Goal: Task Accomplishment & Management: Complete application form

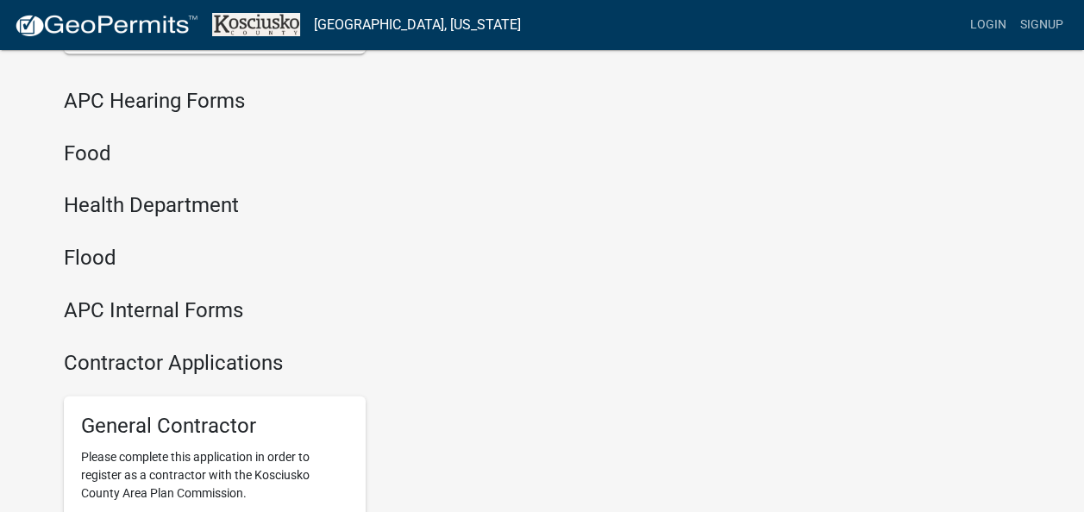
scroll to position [996, 0]
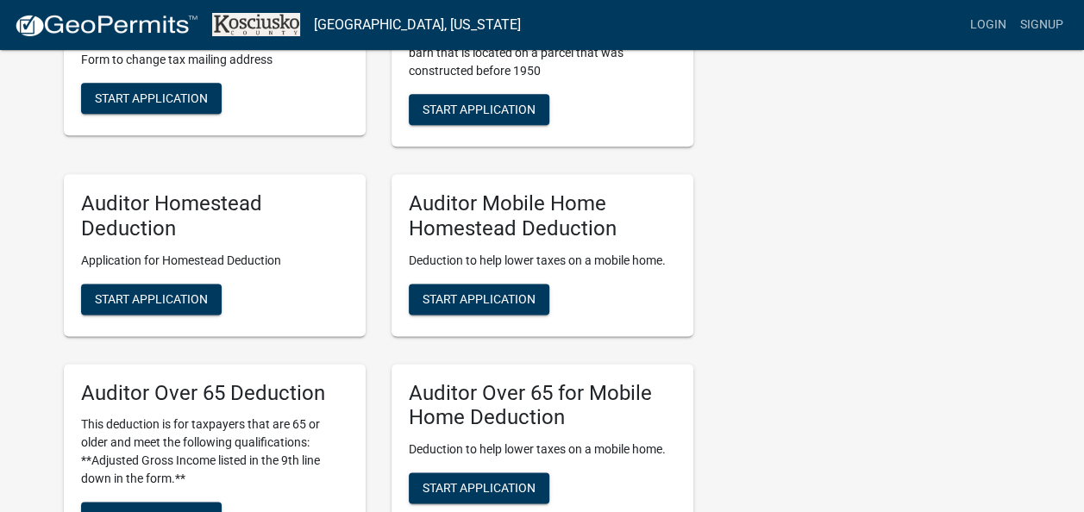
drag, startPoint x: 1081, startPoint y: 220, endPoint x: 1084, endPoint y: 65, distance: 155.2
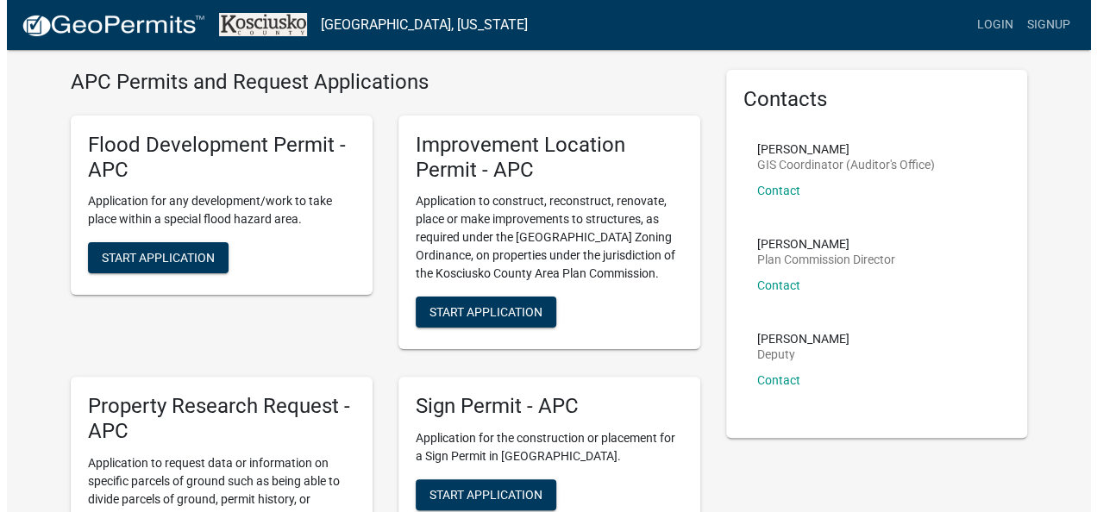
scroll to position [0, 0]
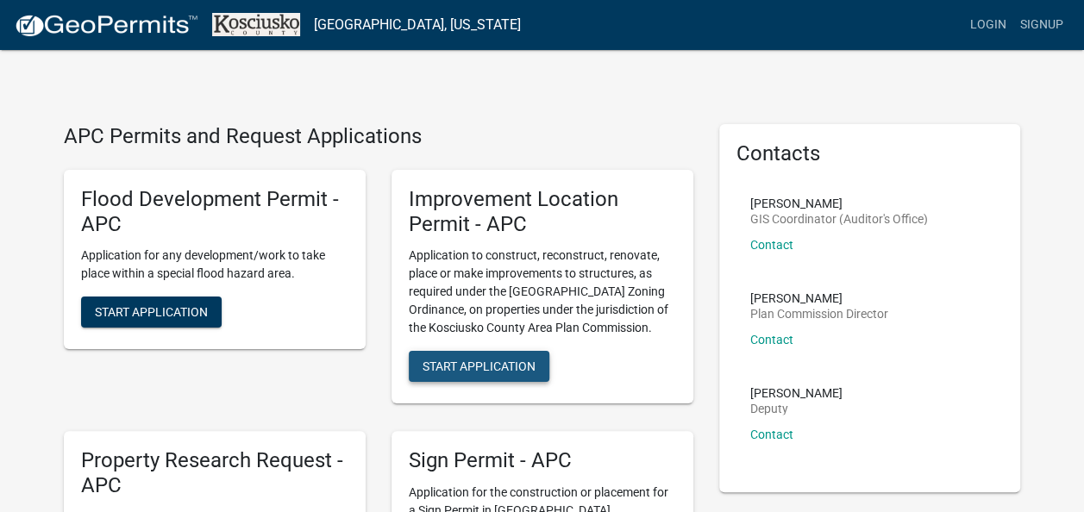
click at [523, 362] on span "Start Application" at bounding box center [479, 367] width 113 height 14
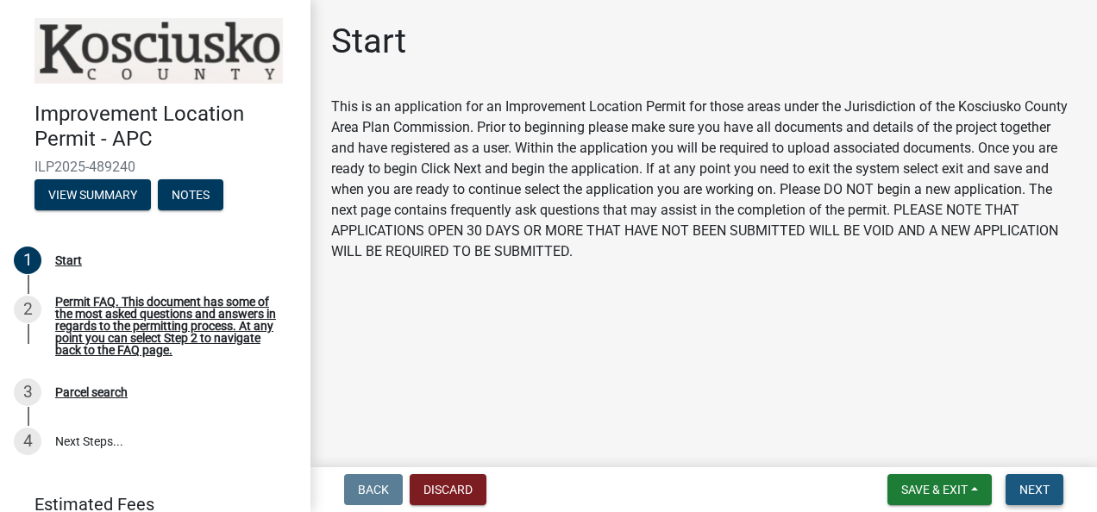
click at [1041, 483] on span "Next" at bounding box center [1034, 490] width 30 height 14
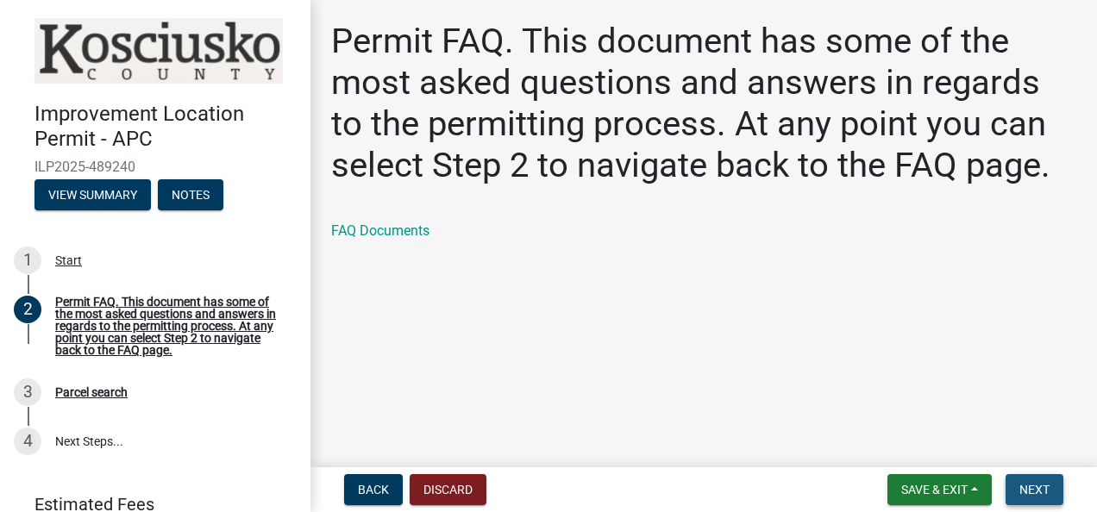
click at [1040, 491] on span "Next" at bounding box center [1034, 490] width 30 height 14
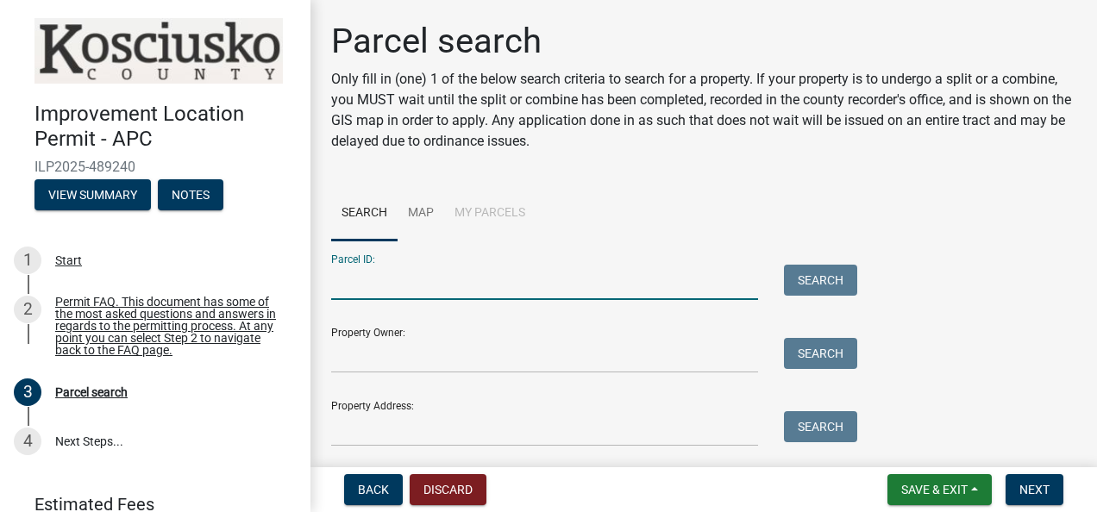
click at [535, 279] on input "Parcel ID:" at bounding box center [544, 282] width 427 height 35
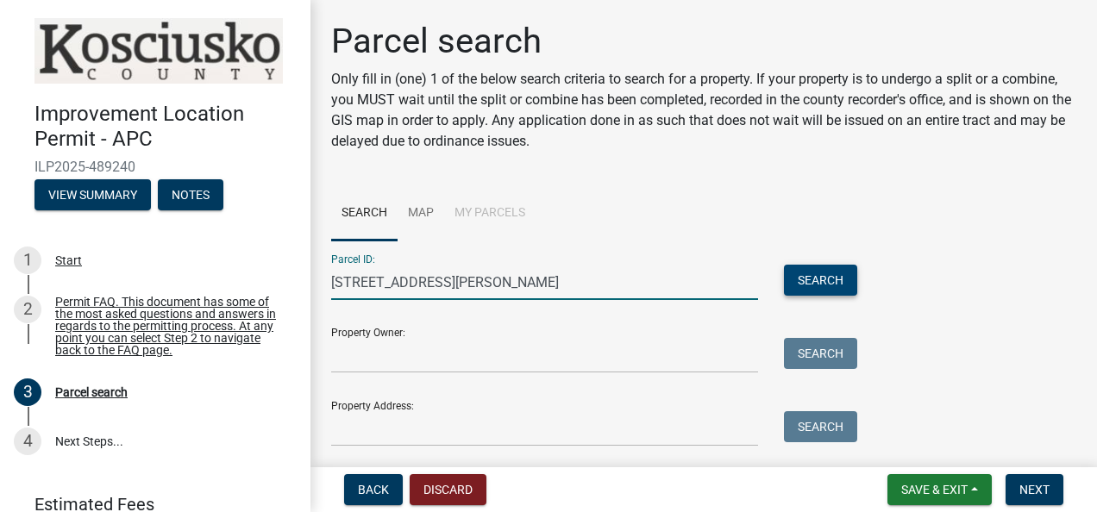
click at [802, 282] on button "Search" at bounding box center [820, 280] width 73 height 31
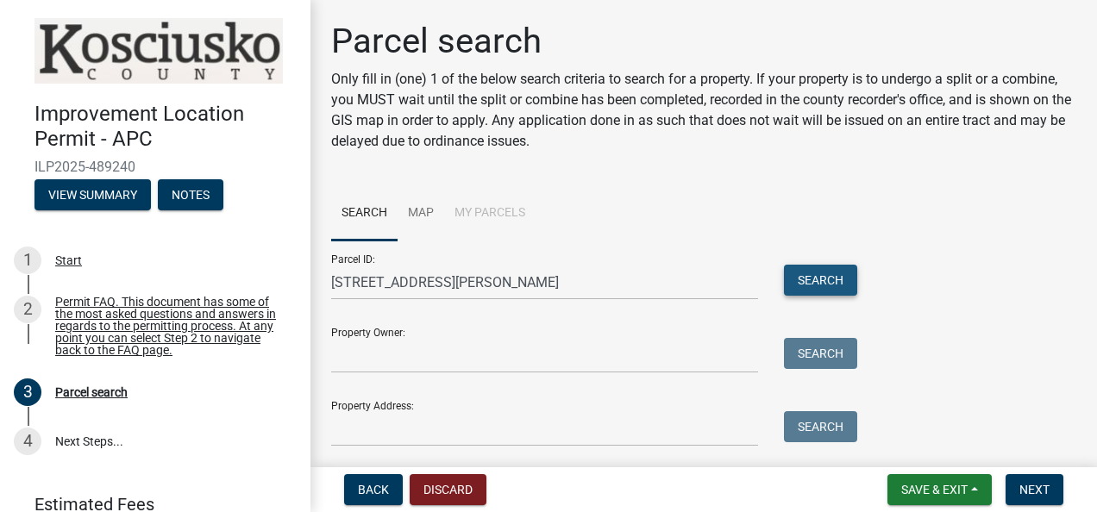
click at [845, 277] on button "Search" at bounding box center [820, 280] width 73 height 31
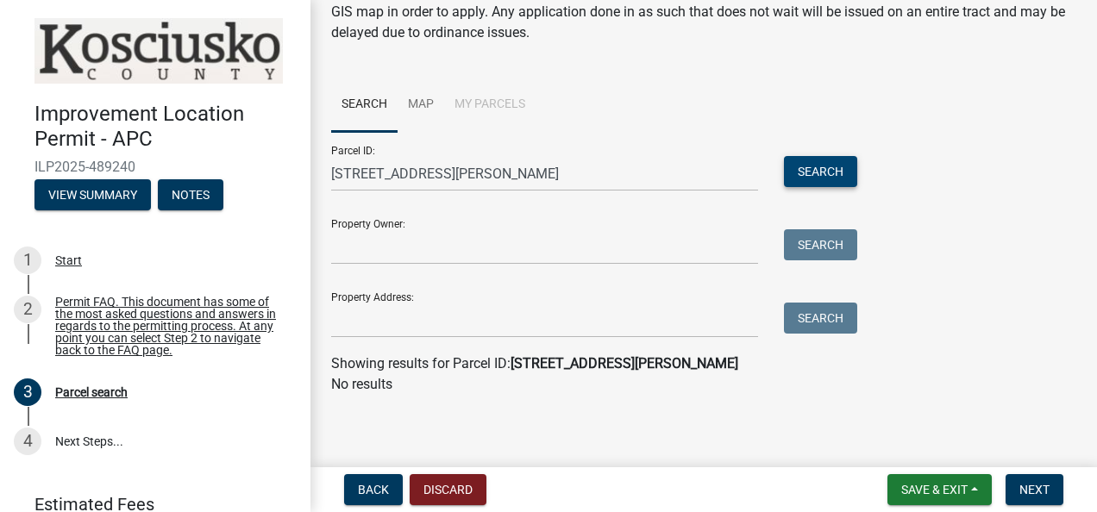
scroll to position [110, 0]
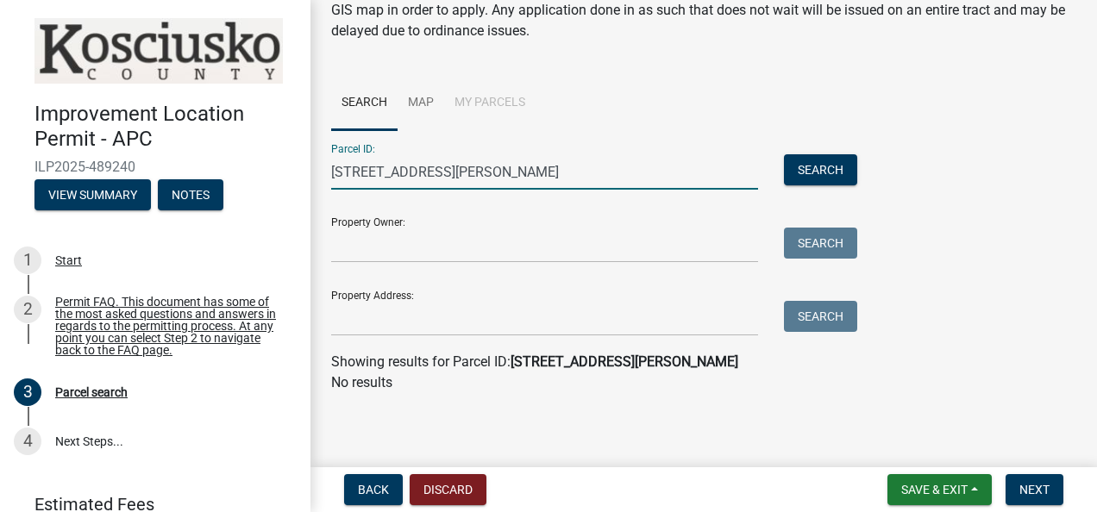
click at [467, 173] on input "11382 North Biscayne Lane, Cromwell, IN 46732" at bounding box center [544, 171] width 427 height 35
click at [856, 167] on button "Search" at bounding box center [820, 169] width 73 height 31
click at [405, 172] on input "11382 North Biscayne Lane, Cromwell, IN 46732" at bounding box center [544, 171] width 427 height 35
type input "11382 N Biscayne Lane, Cromwell, IN 46732"
click at [805, 176] on button "Search" at bounding box center [820, 169] width 73 height 31
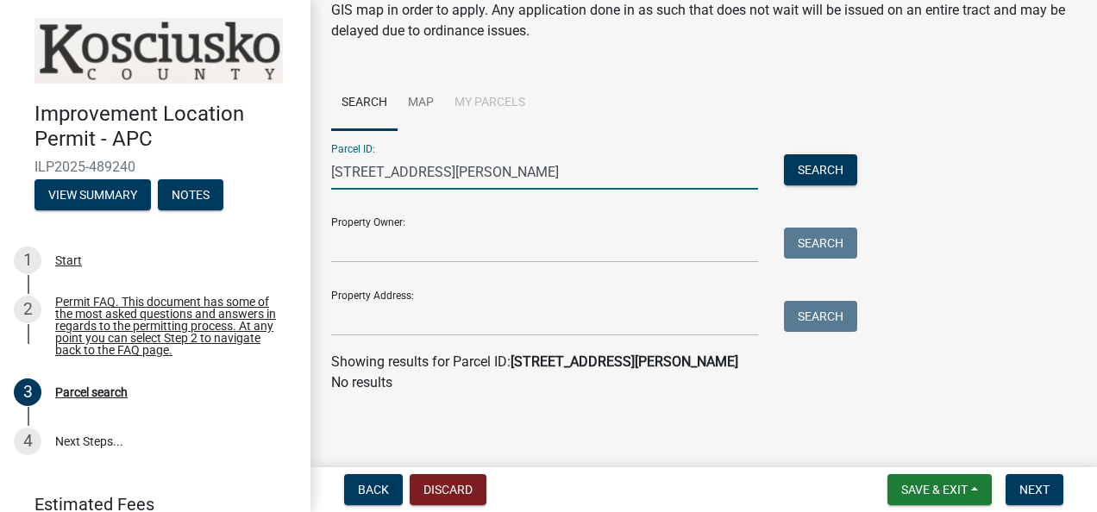
click at [606, 169] on input "11382 N Biscayne Lane, Cromwell, IN 46732" at bounding box center [544, 171] width 427 height 35
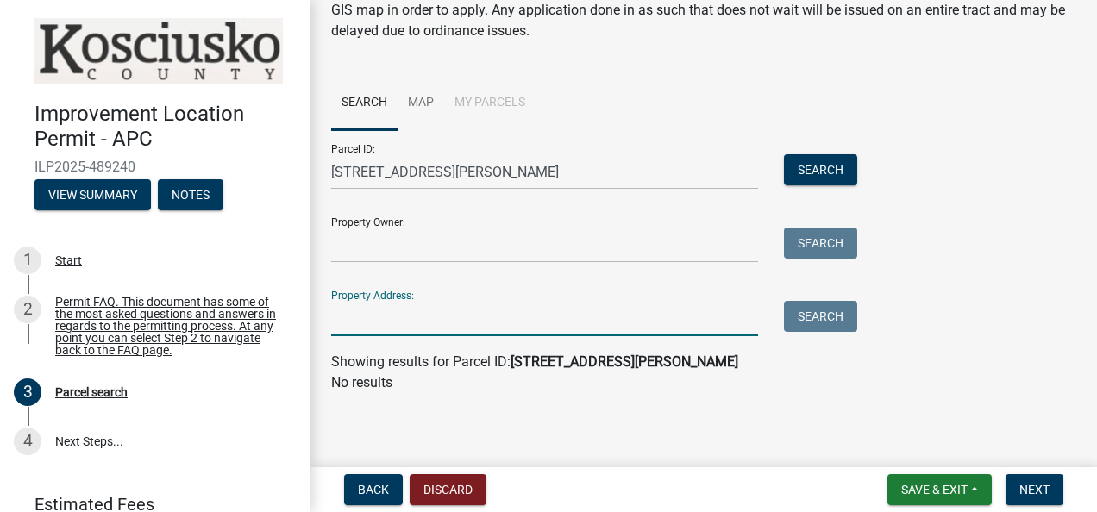
click at [386, 323] on input "Property Address:" at bounding box center [544, 318] width 427 height 35
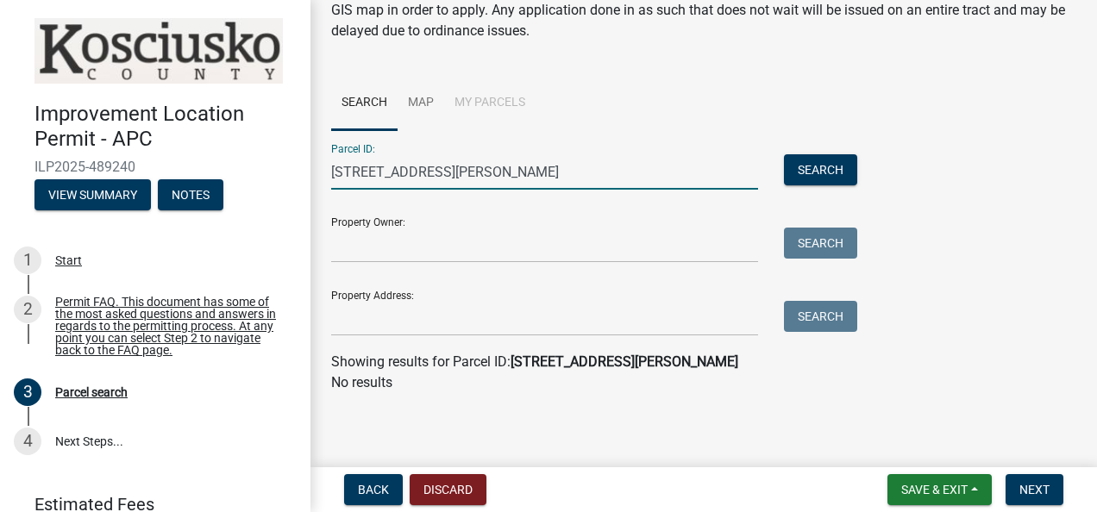
drag, startPoint x: 333, startPoint y: 172, endPoint x: 633, endPoint y: 178, distance: 300.1
click at [633, 178] on input "11382 N Biscayne Lane, Cromwell, IN 46732" at bounding box center [544, 171] width 427 height 35
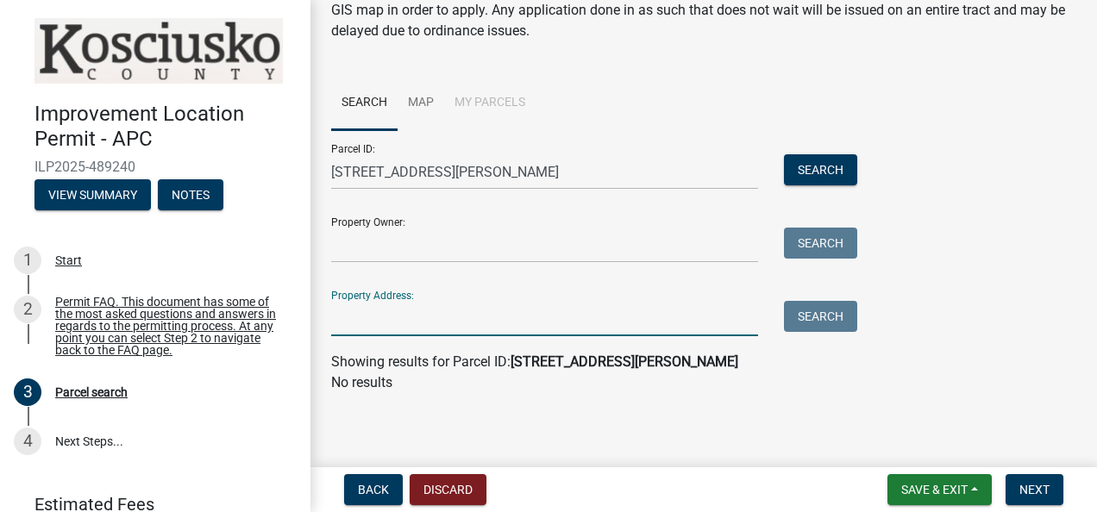
click at [445, 322] on input "Property Address:" at bounding box center [544, 318] width 427 height 35
paste input "11382 N Biscayne Lane, Cromwell, IN 46732"
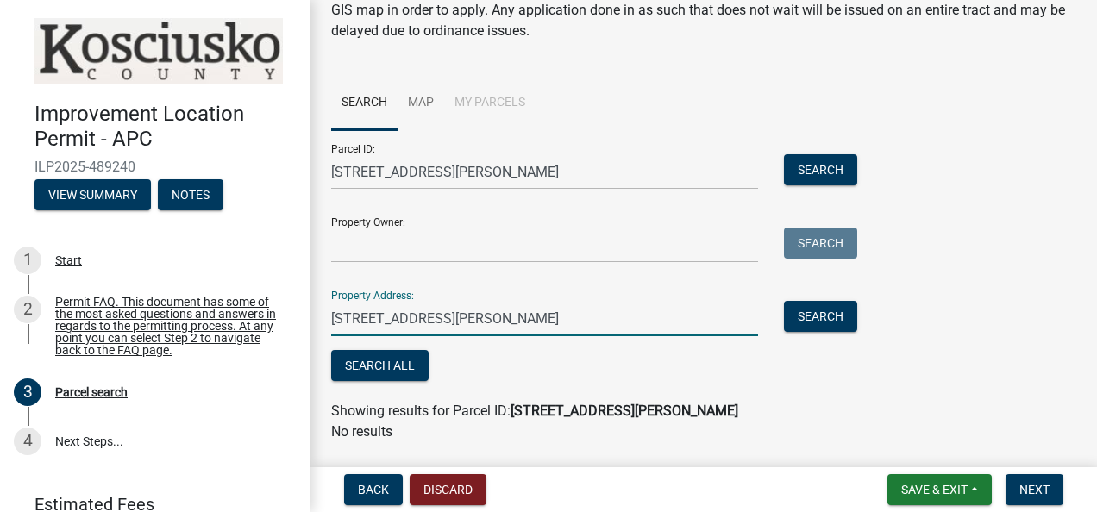
type input "11382 N Biscayne Lane, Cromwell, IN 46732"
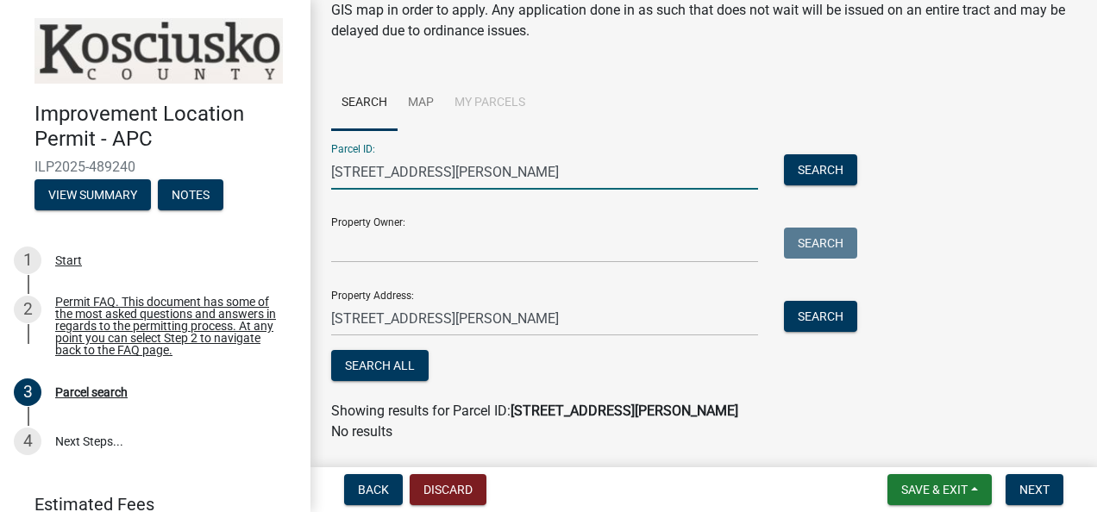
click at [608, 170] on input "11382 N Biscayne Lane, Cromwell, IN 46732" at bounding box center [544, 171] width 427 height 35
type input "1"
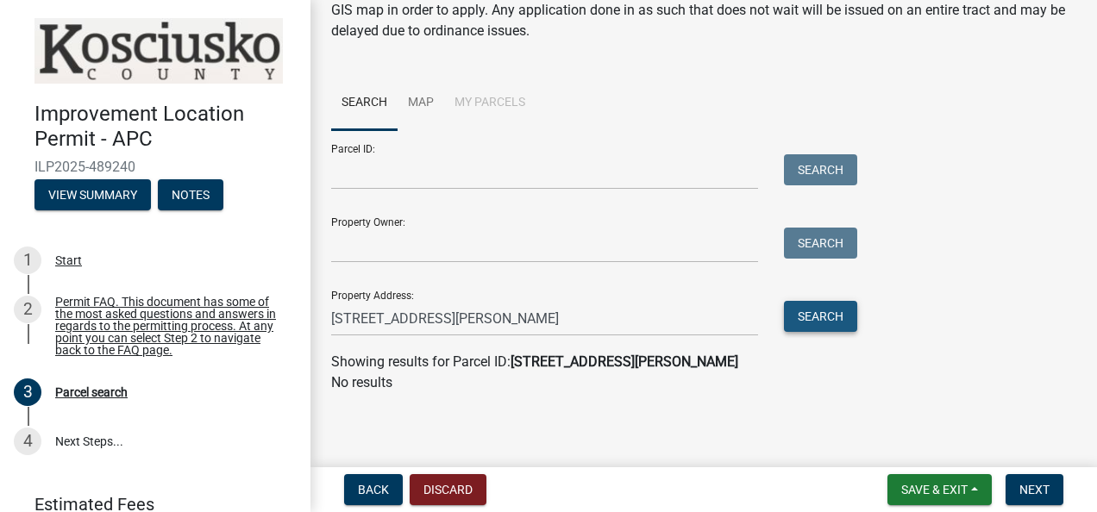
click at [828, 319] on button "Search" at bounding box center [820, 316] width 73 height 31
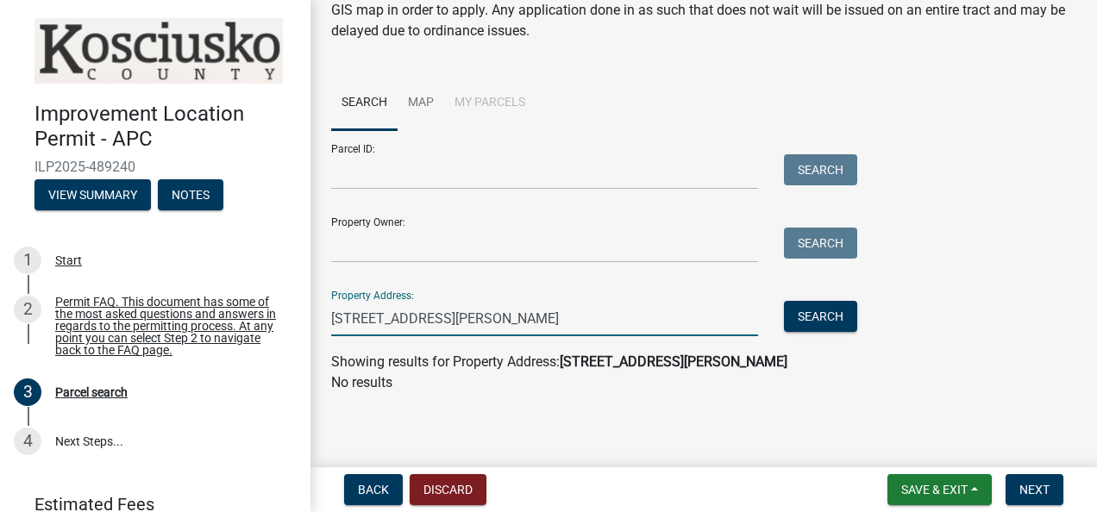
click at [608, 316] on input "11382 N Biscayne Lane, Cromwell, IN 46732" at bounding box center [544, 318] width 427 height 35
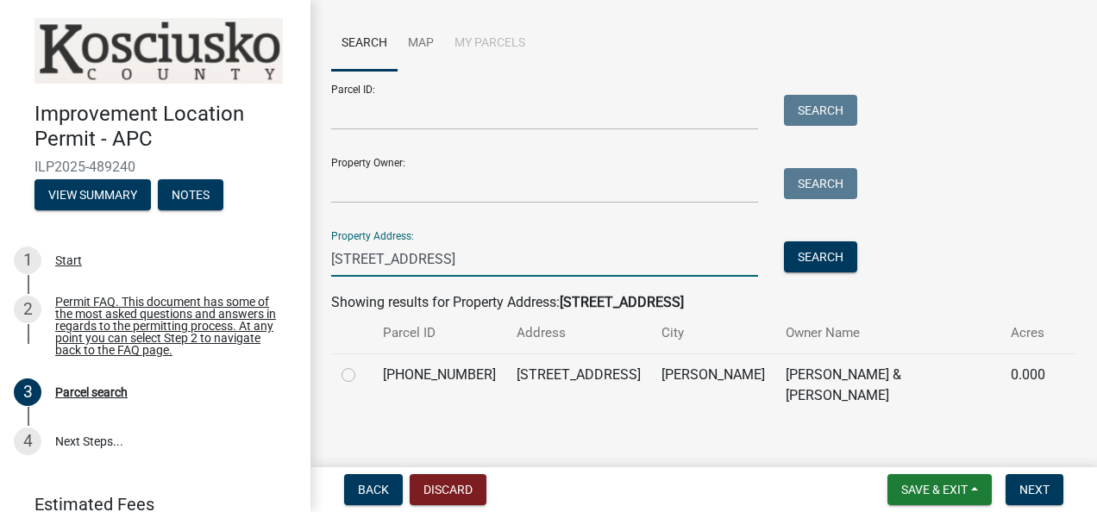
scroll to position [172, 0]
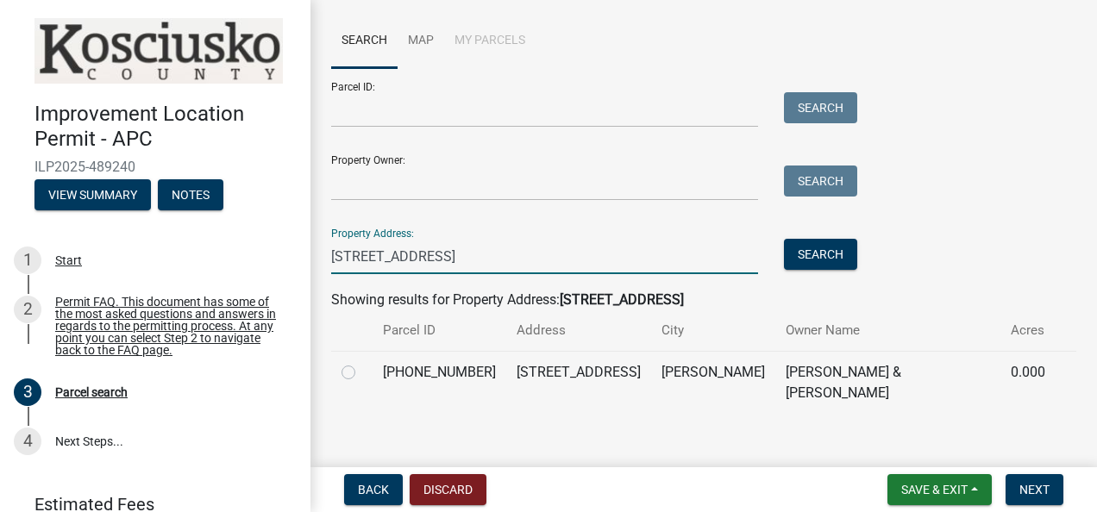
type input "11382 N Biscayne Lane"
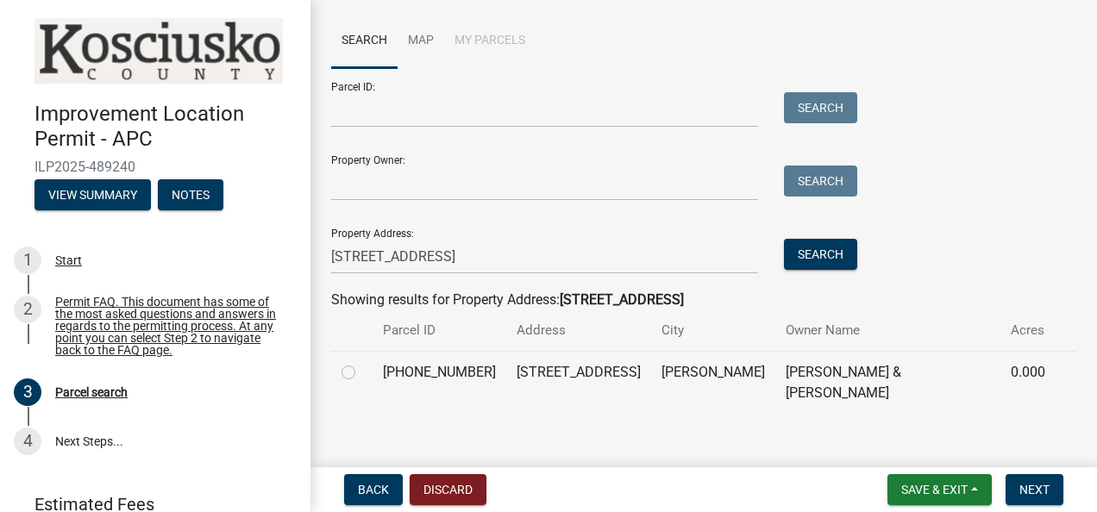
click at [362, 362] on label at bounding box center [362, 362] width 0 height 0
click at [362, 373] on input "radio" at bounding box center [367, 367] width 11 height 11
radio input "true"
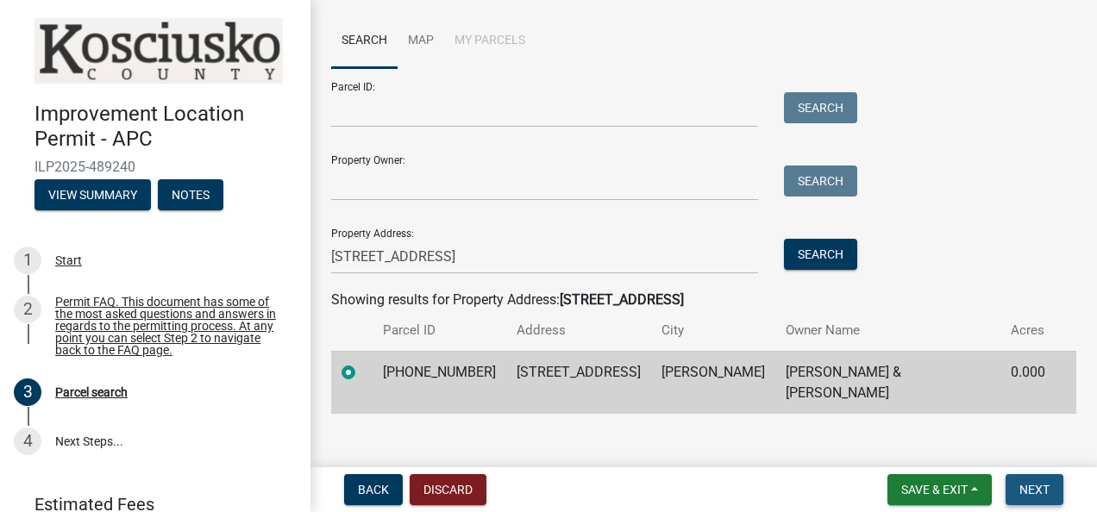
click at [1037, 491] on span "Next" at bounding box center [1034, 490] width 30 height 14
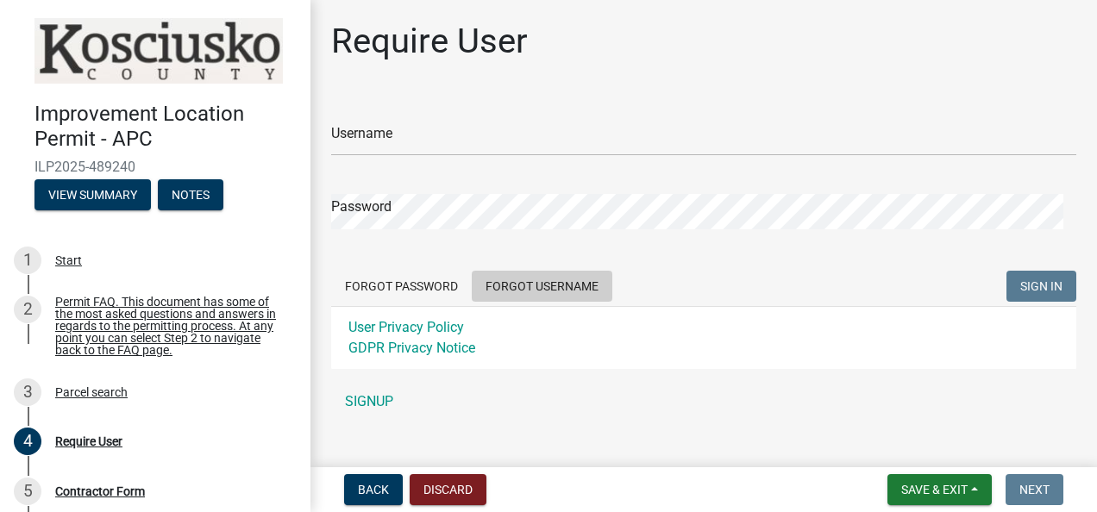
click at [566, 288] on button "Forgot Username" at bounding box center [542, 286] width 141 height 31
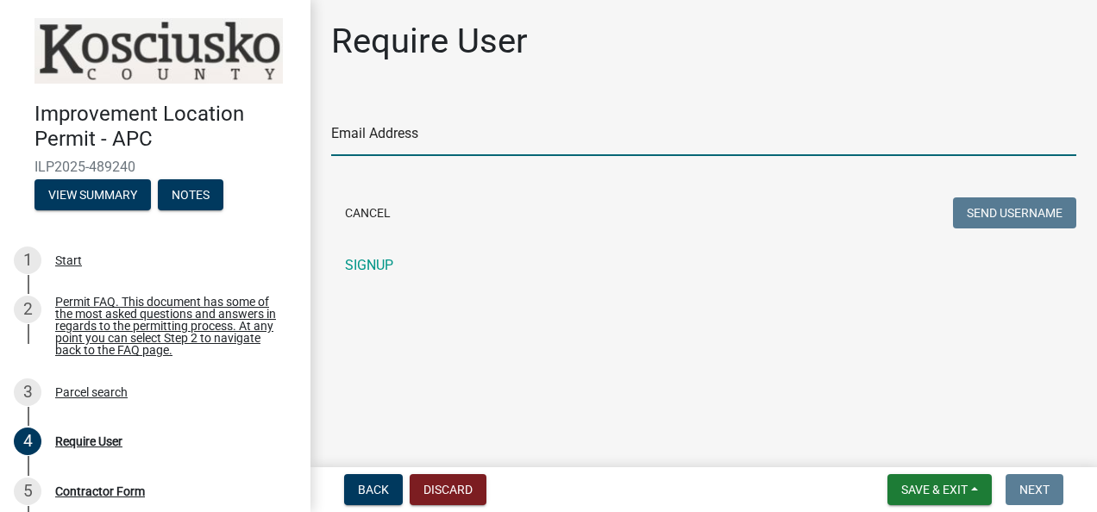
click at [400, 138] on input "Email Address" at bounding box center [703, 138] width 745 height 35
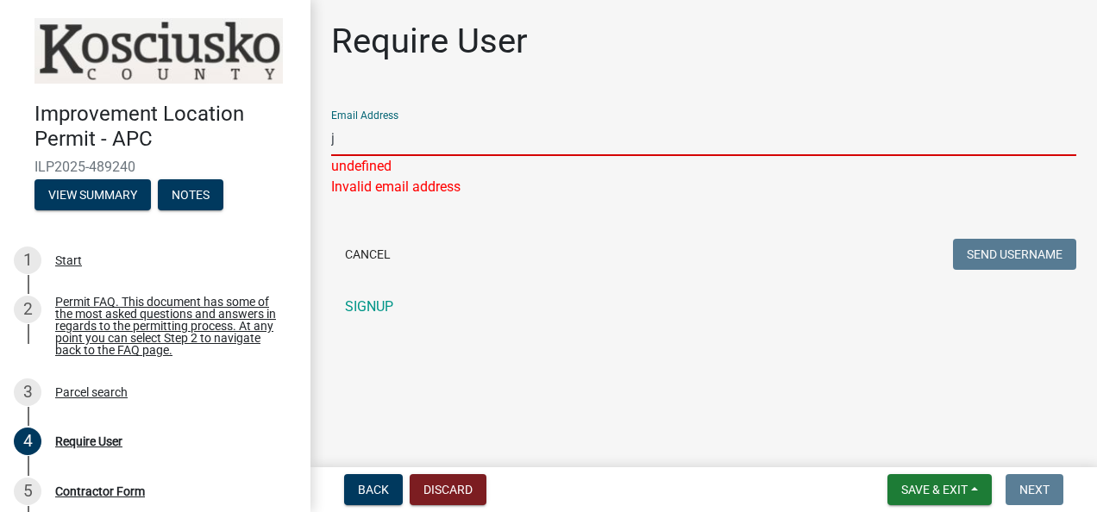
type input "j"
click at [379, 140] on input "j" at bounding box center [703, 138] width 745 height 35
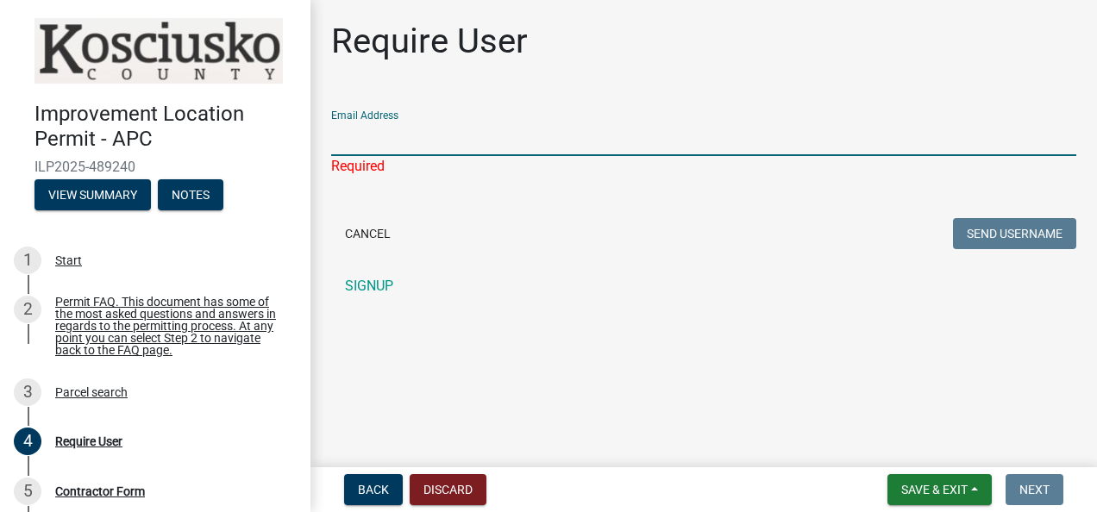
paste input "[EMAIL_ADDRESS][DOMAIN_NAME]"
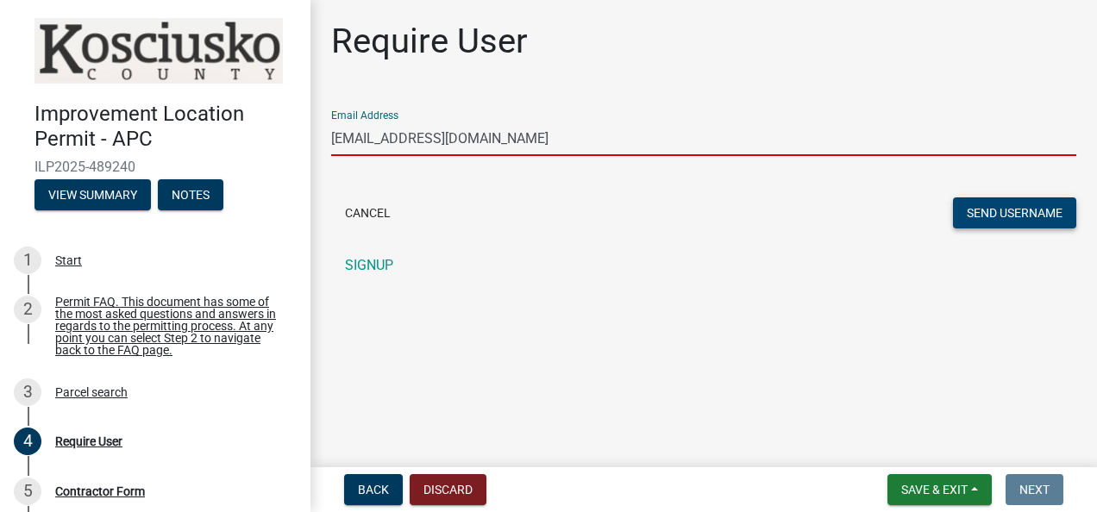
type input "[EMAIL_ADDRESS][DOMAIN_NAME]"
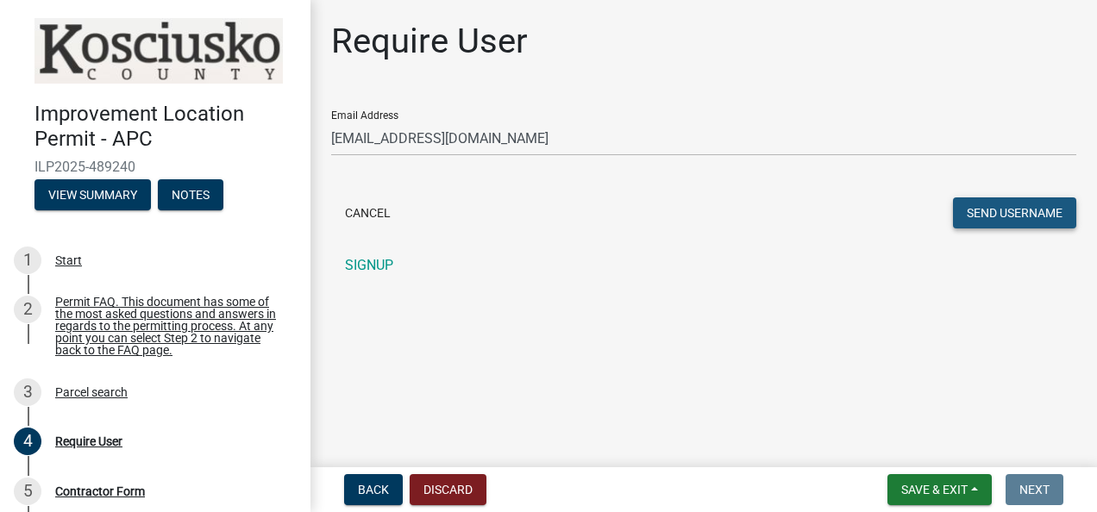
click at [1050, 213] on button "Send Username" at bounding box center [1014, 212] width 123 height 31
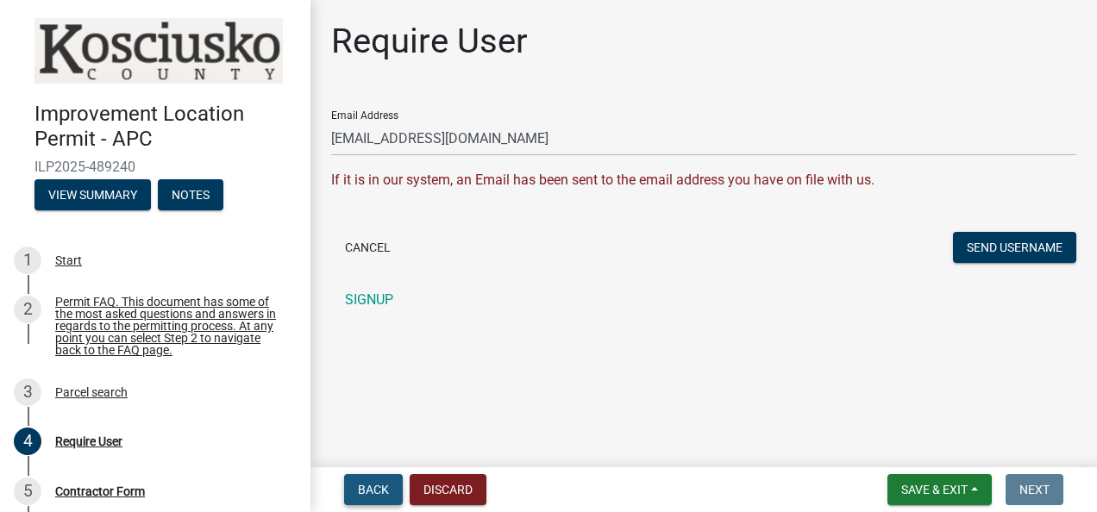
click at [382, 490] on span "Back" at bounding box center [373, 490] width 31 height 14
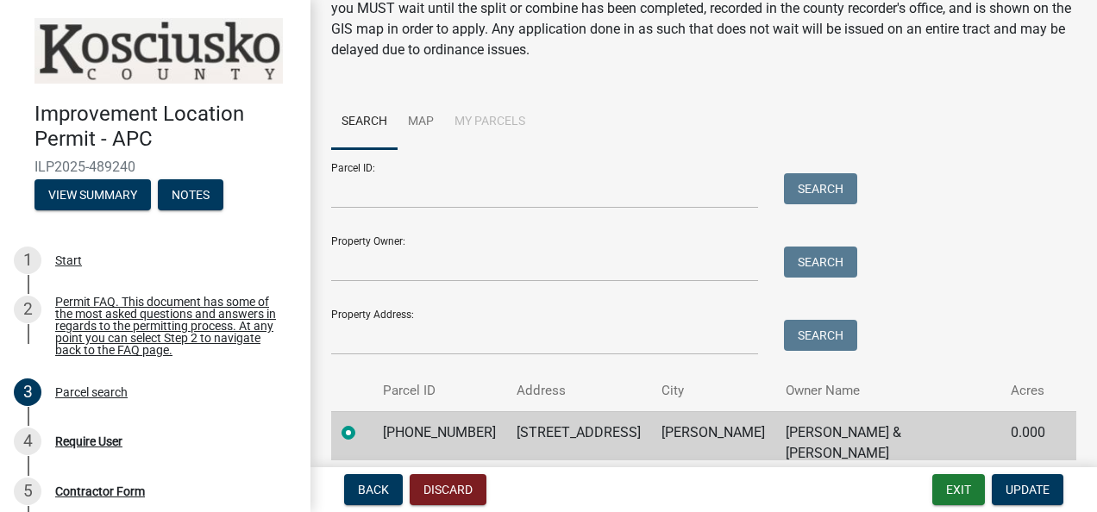
scroll to position [141, 0]
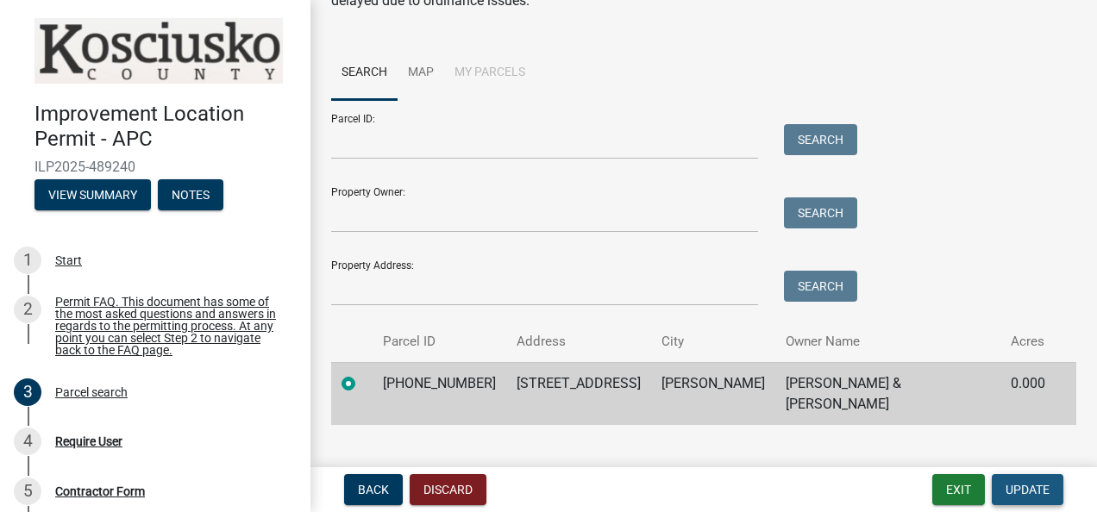
click at [1013, 491] on span "Update" at bounding box center [1027, 490] width 44 height 14
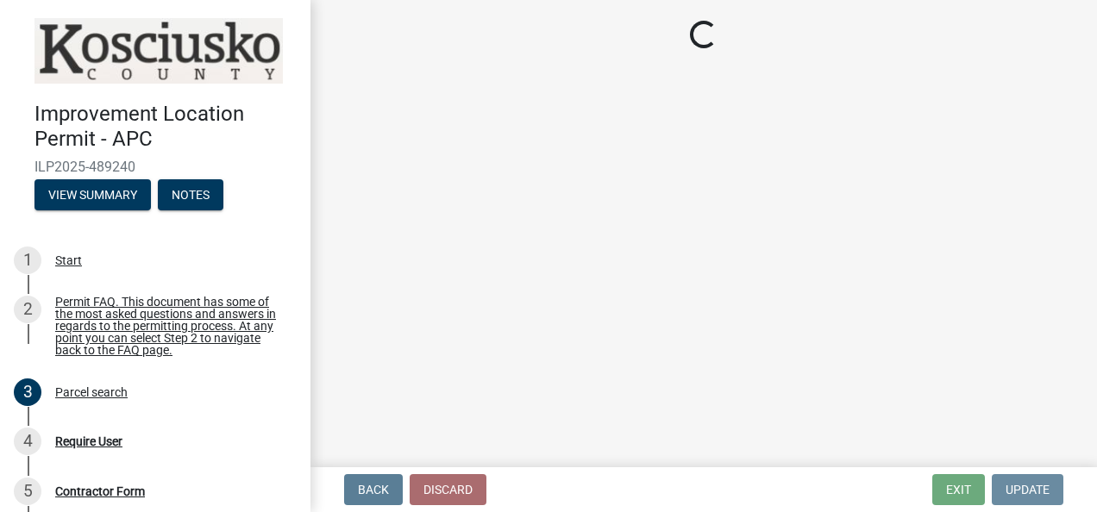
scroll to position [0, 0]
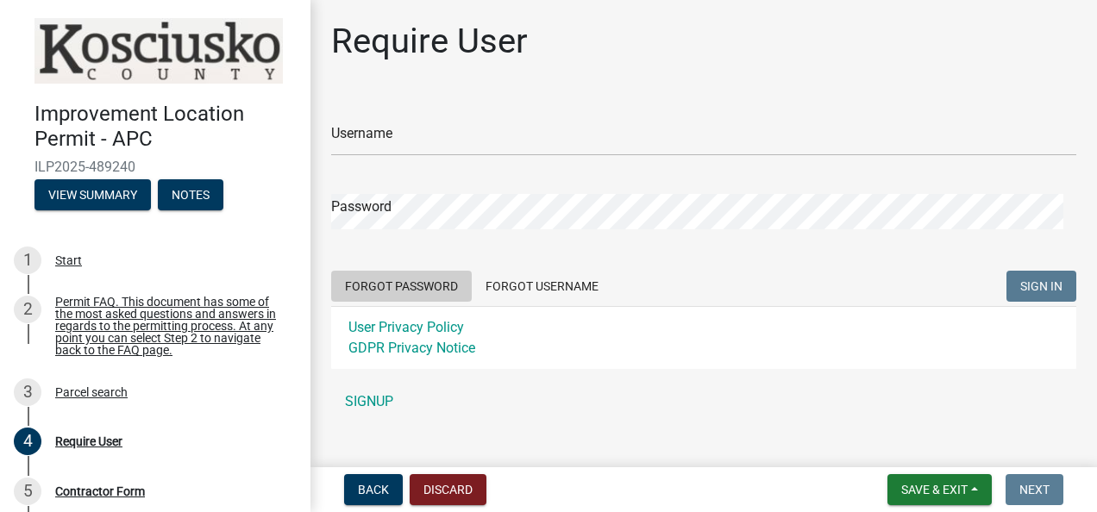
click at [424, 287] on button "Forgot Password" at bounding box center [401, 286] width 141 height 31
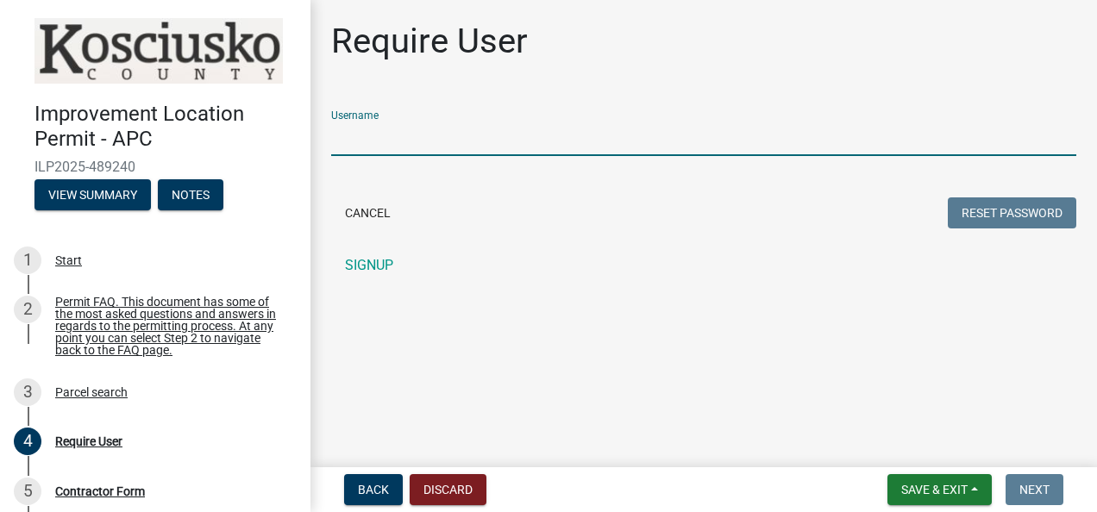
click at [436, 143] on input "Username" at bounding box center [703, 138] width 745 height 35
type input "JIMRABER"
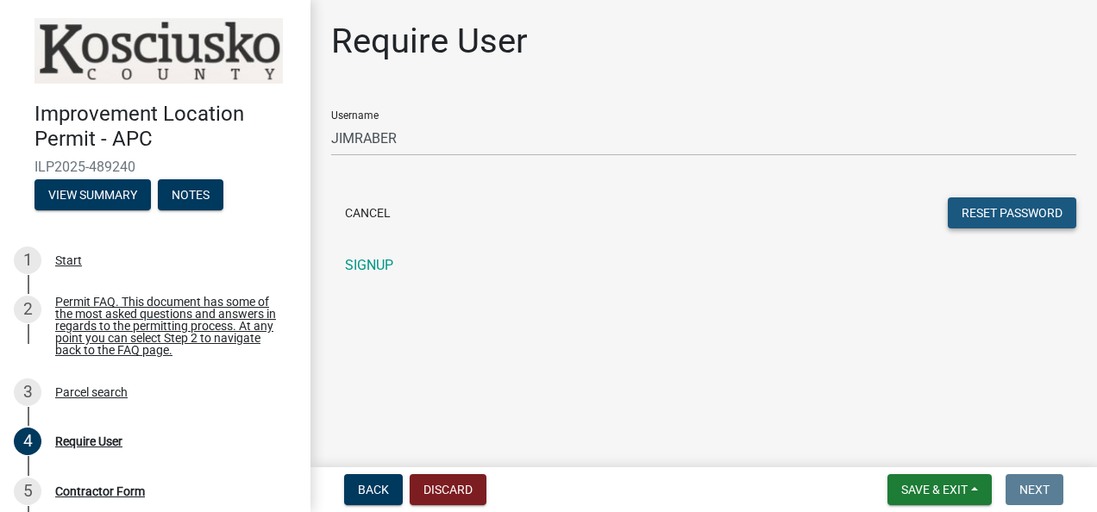
click at [1026, 205] on button "Reset Password" at bounding box center [1012, 212] width 128 height 31
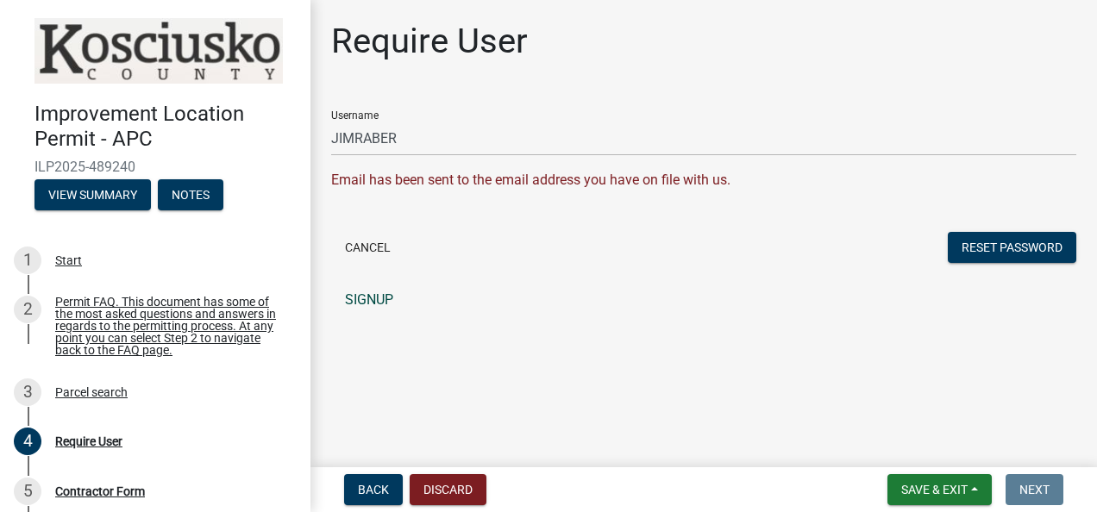
click at [385, 297] on link "SIGNUP" at bounding box center [703, 300] width 745 height 34
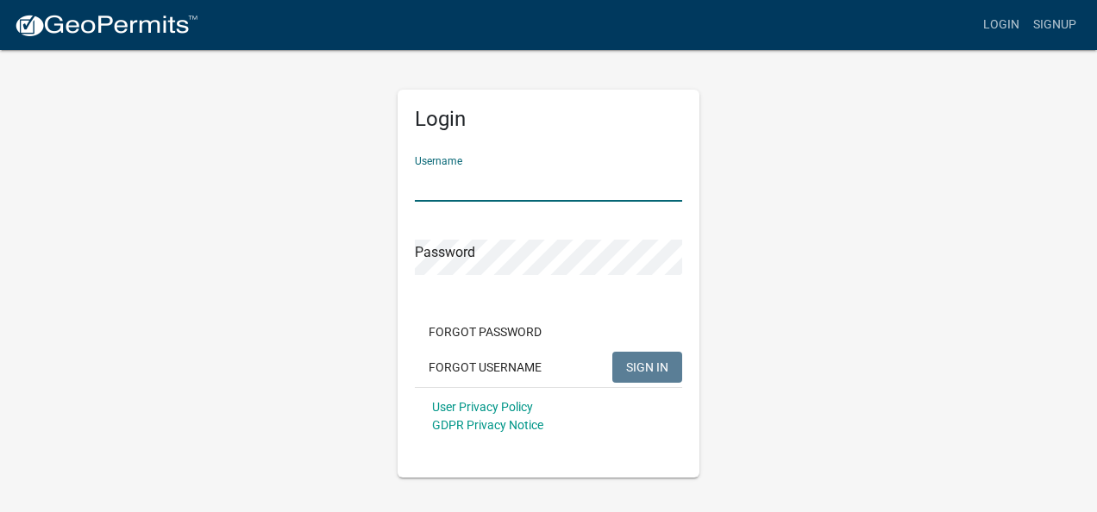
click at [504, 194] on input "Username" at bounding box center [548, 183] width 267 height 35
type input "JIMRABER"
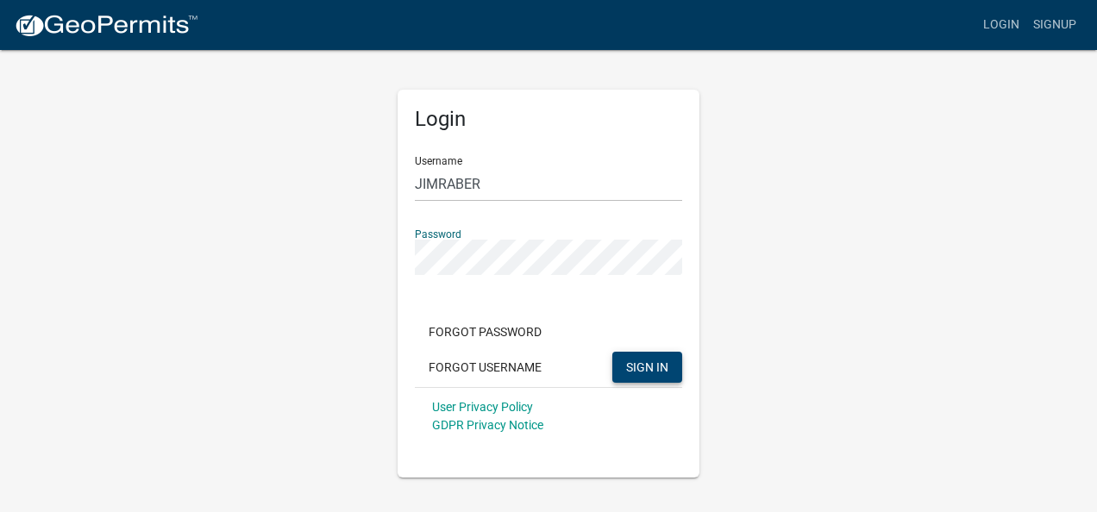
click at [661, 371] on span "SIGN IN" at bounding box center [647, 367] width 42 height 14
click at [638, 368] on span "SIGN IN" at bounding box center [647, 367] width 42 height 14
click at [652, 369] on span "SIGN IN" at bounding box center [647, 367] width 42 height 14
click at [665, 370] on span "SIGN IN" at bounding box center [647, 367] width 42 height 14
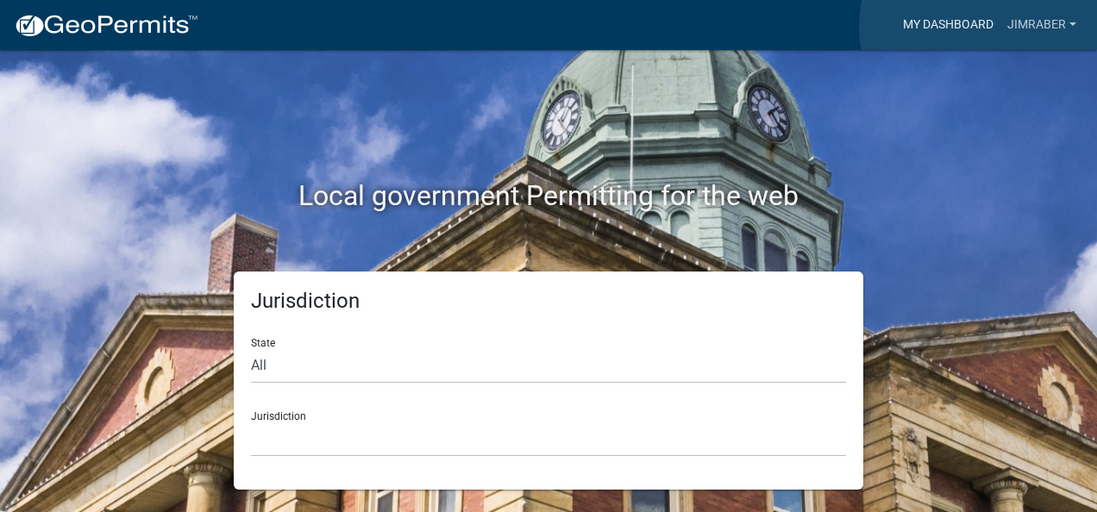
click at [990, 27] on link "My Dashboard" at bounding box center [948, 25] width 104 height 33
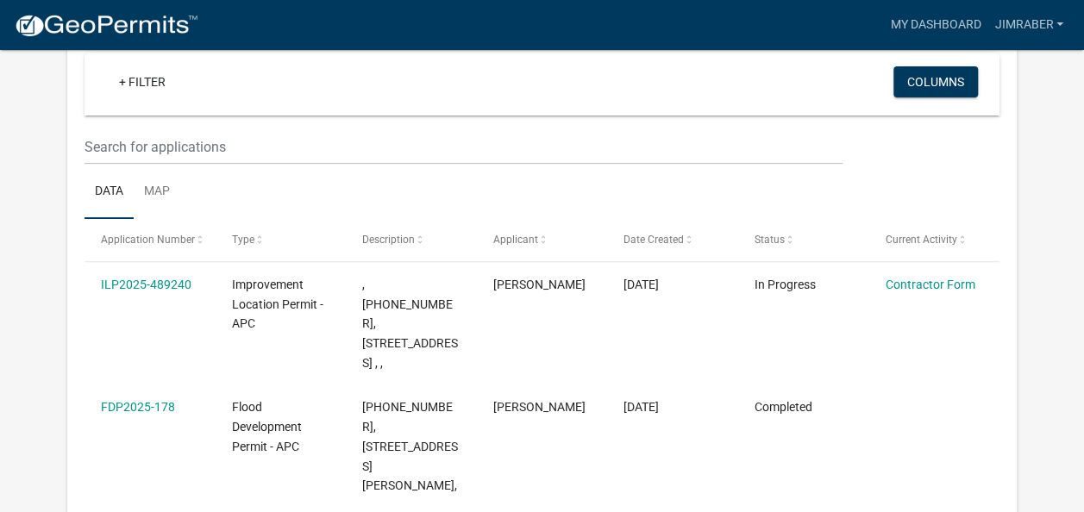
scroll to position [160, 0]
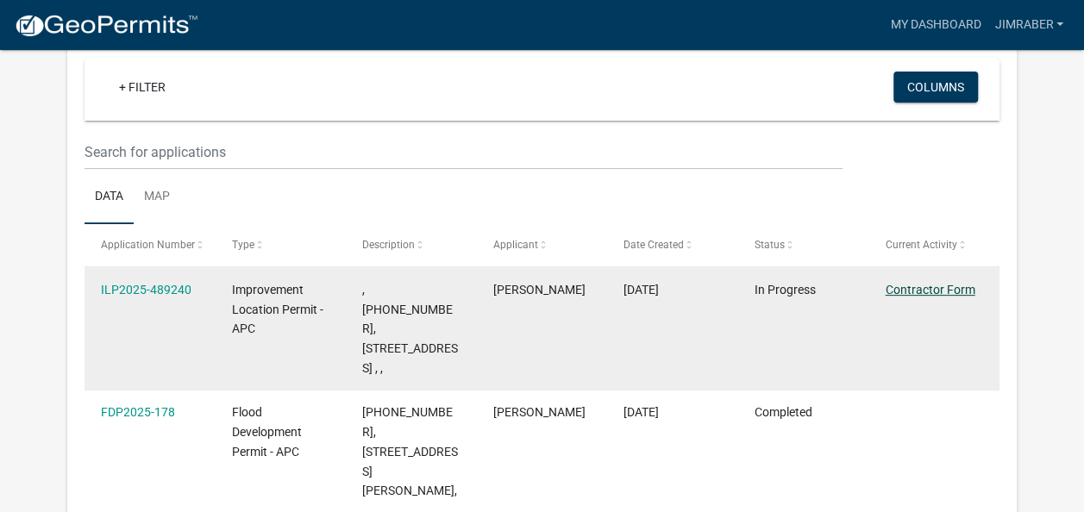
click at [919, 291] on link "Contractor Form" at bounding box center [930, 290] width 90 height 14
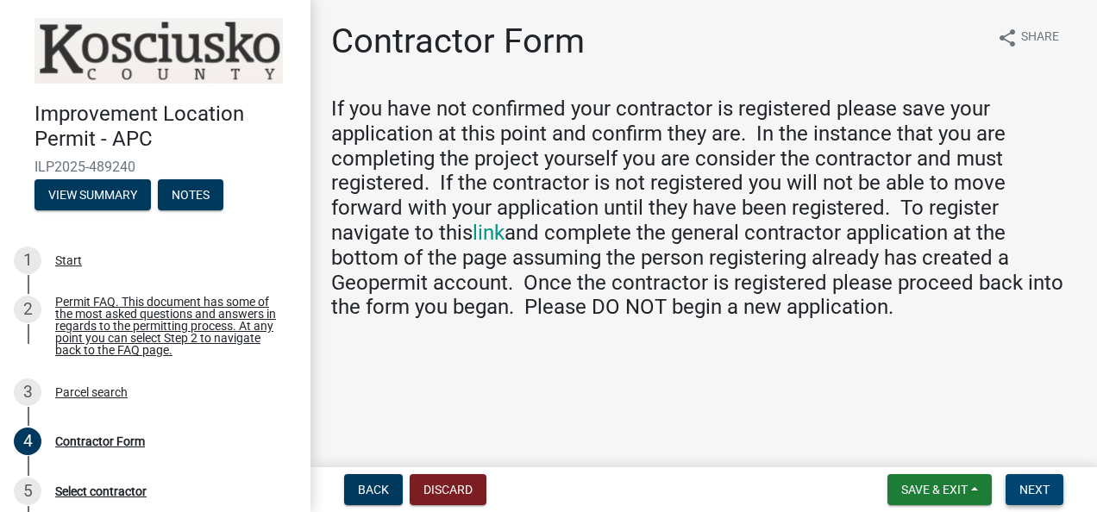
click at [1024, 485] on span "Next" at bounding box center [1034, 490] width 30 height 14
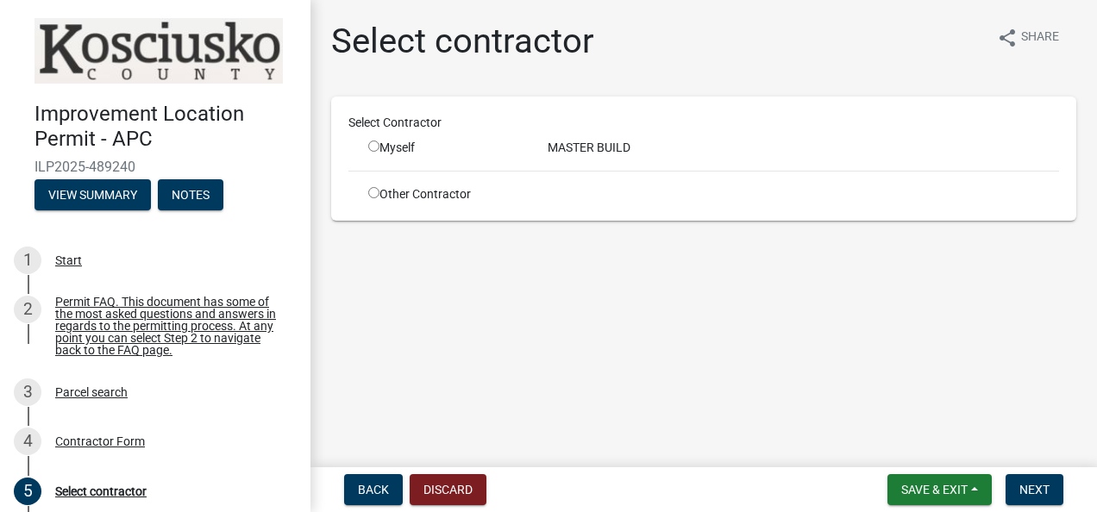
click at [372, 149] on input "radio" at bounding box center [373, 146] width 11 height 11
radio input "true"
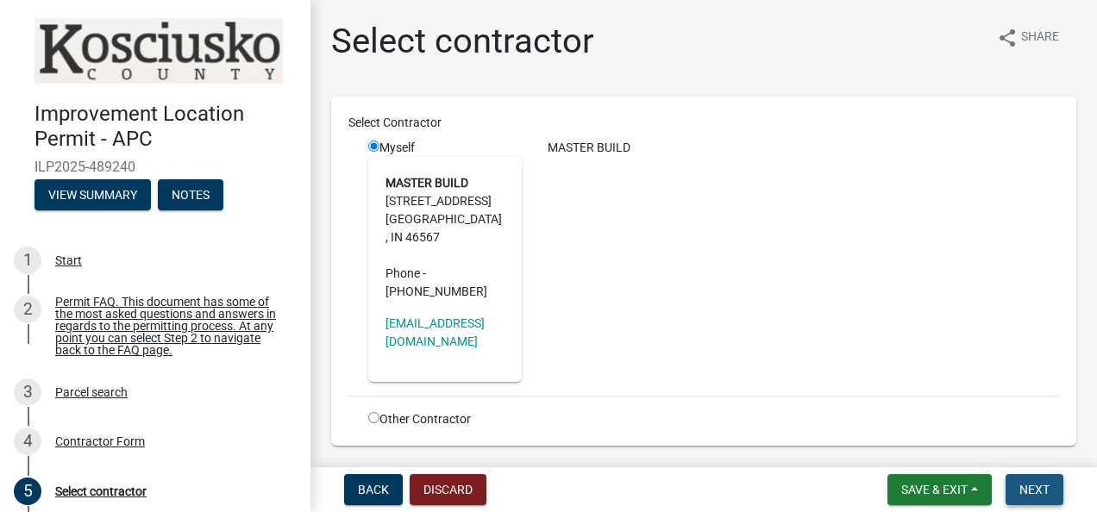
click at [1040, 497] on button "Next" at bounding box center [1034, 489] width 58 height 31
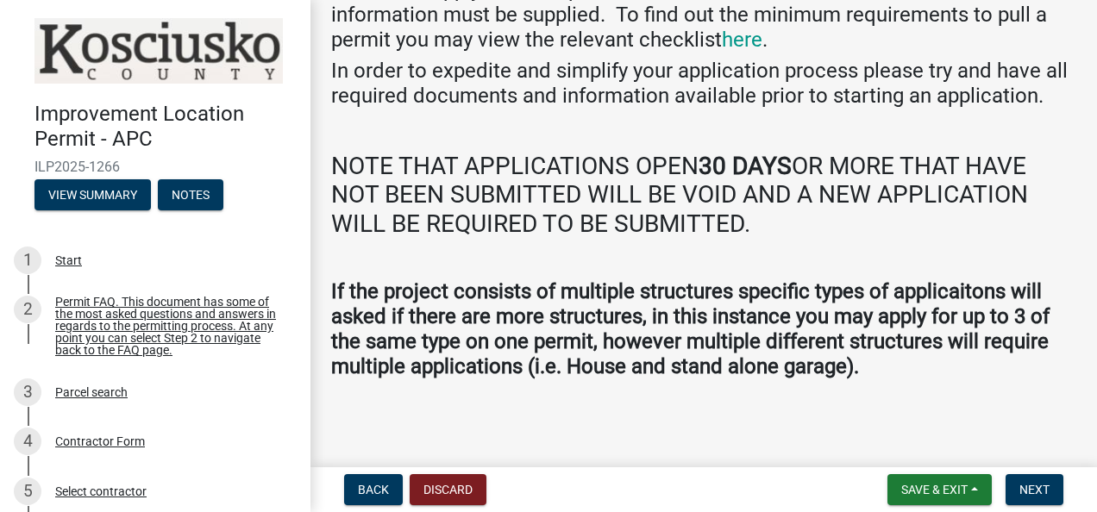
scroll to position [143, 0]
click at [1035, 493] on span "Next" at bounding box center [1034, 490] width 30 height 14
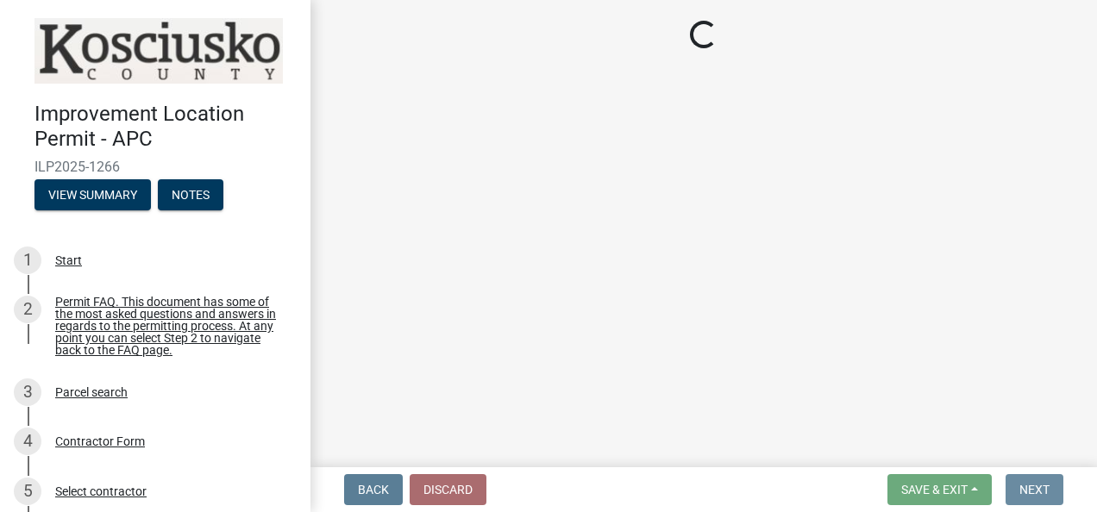
scroll to position [0, 0]
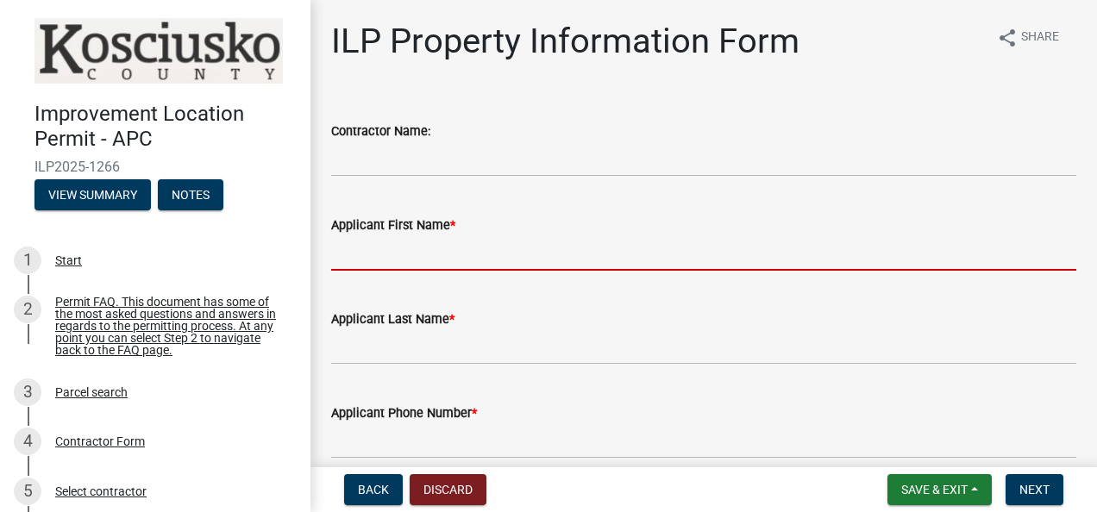
click at [397, 255] on input "Applicant First Name *" at bounding box center [703, 252] width 745 height 35
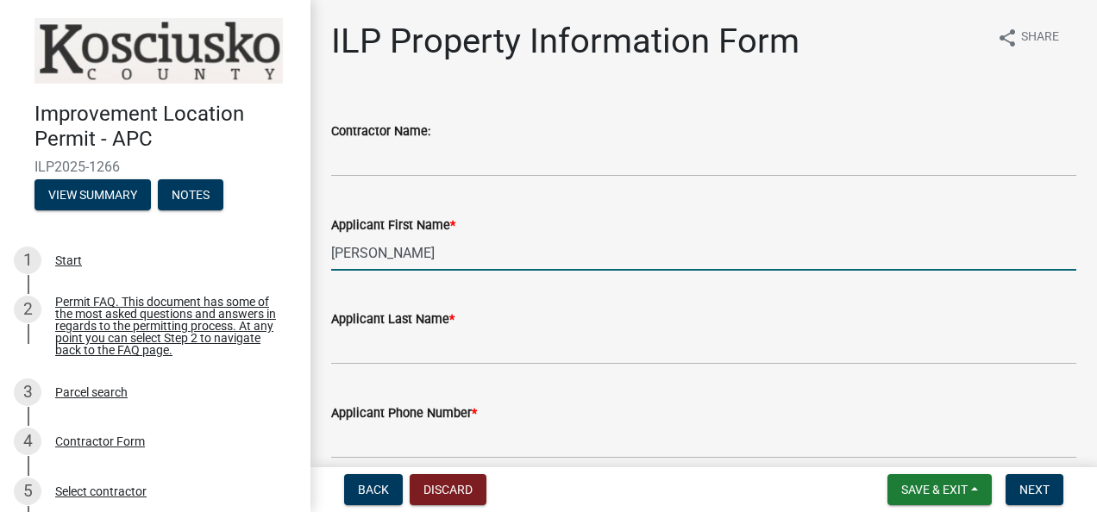
type input "[PERSON_NAME]"
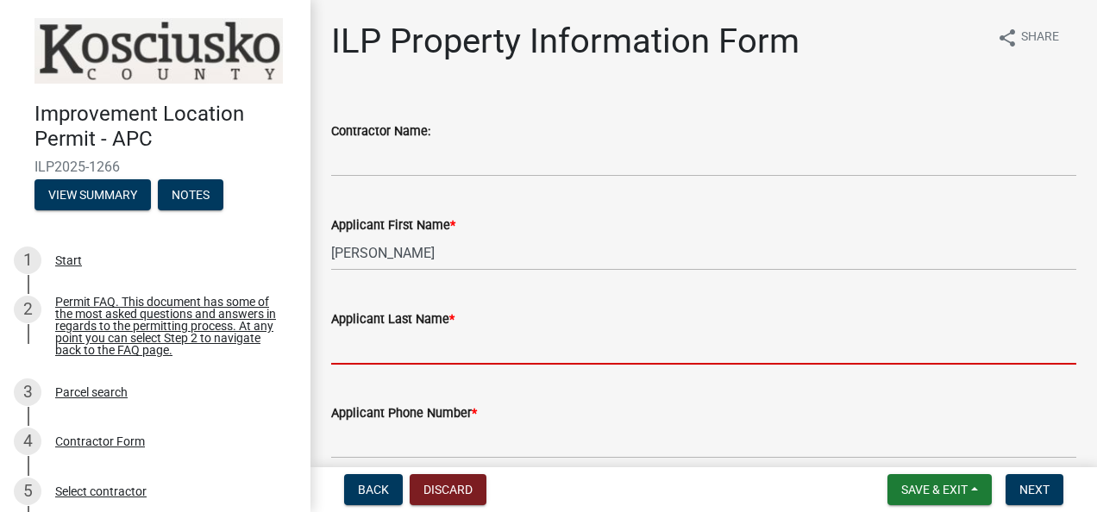
click at [357, 348] on input "Applicant Last Name *" at bounding box center [703, 346] width 745 height 35
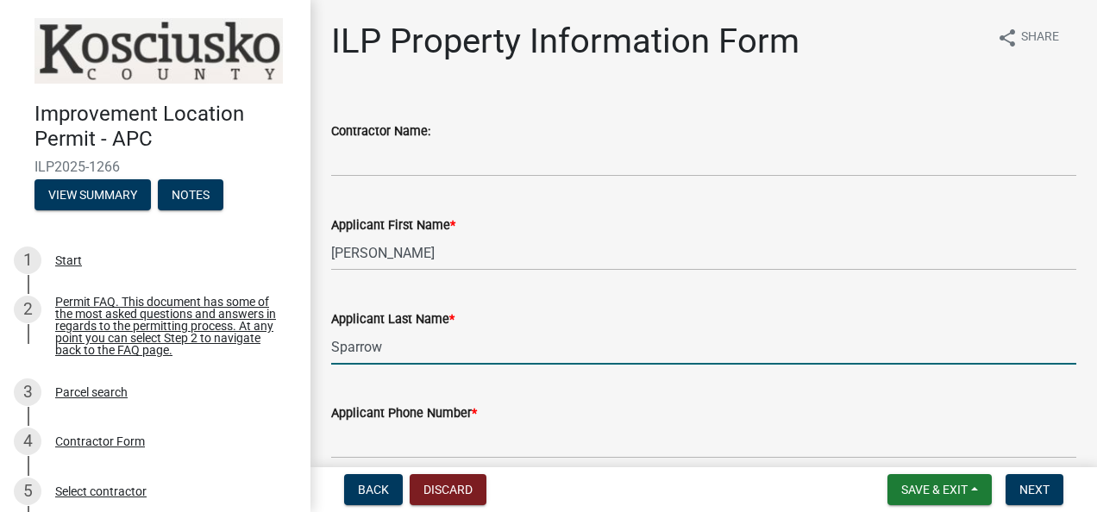
type input "Sparrow"
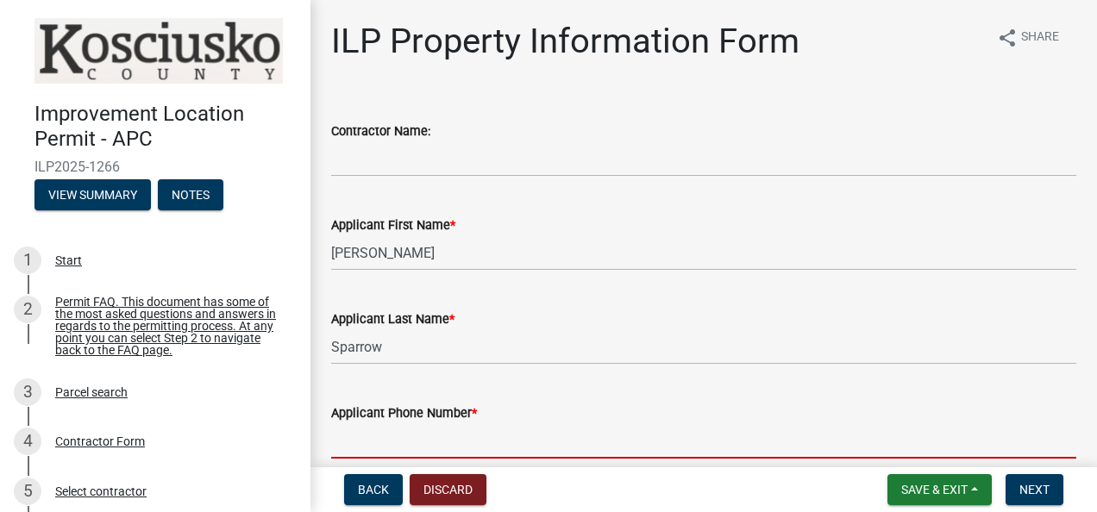
click at [383, 437] on input "Applicant Phone Number *" at bounding box center [703, 440] width 745 height 35
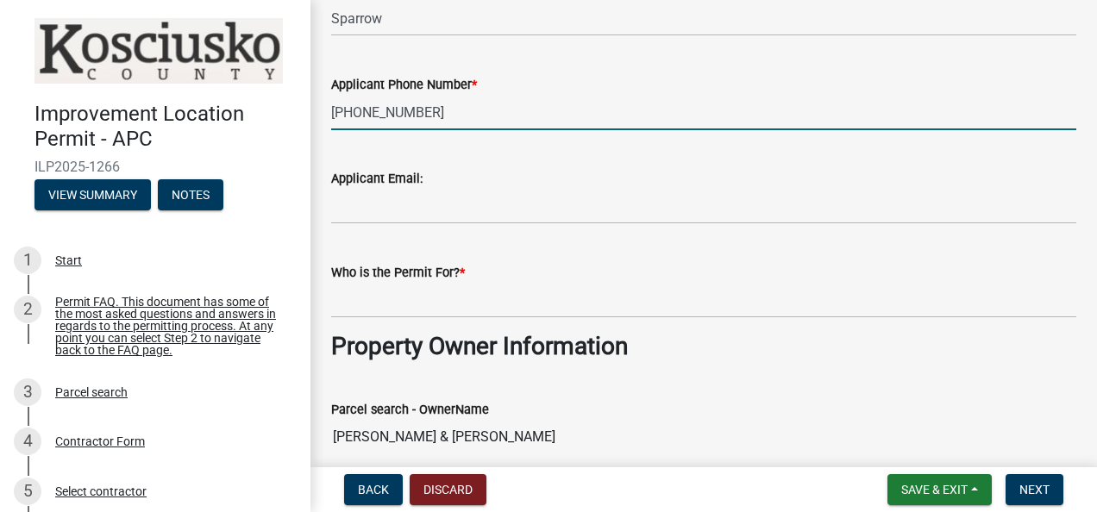
scroll to position [345, 0]
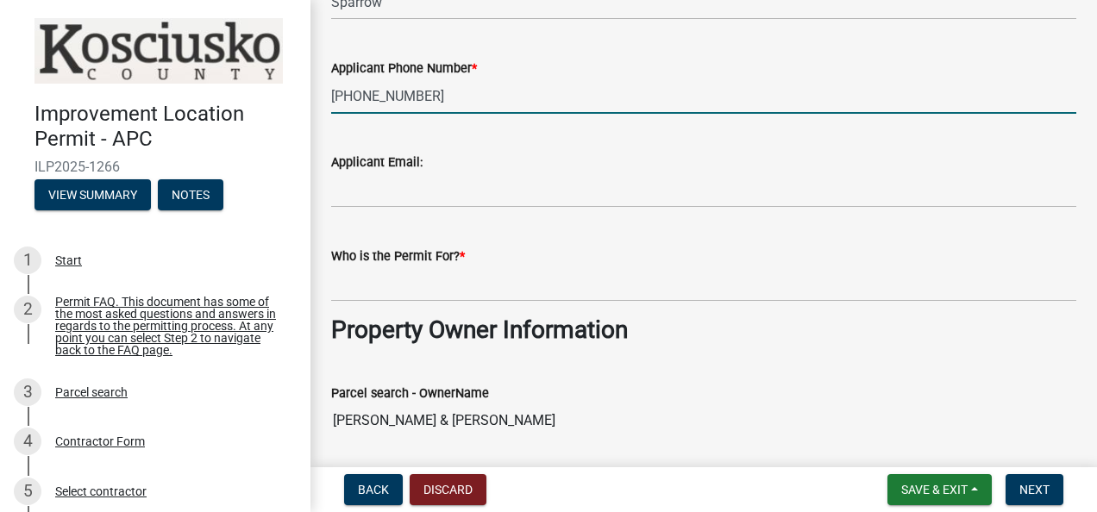
type input "[PHONE_NUMBER]"
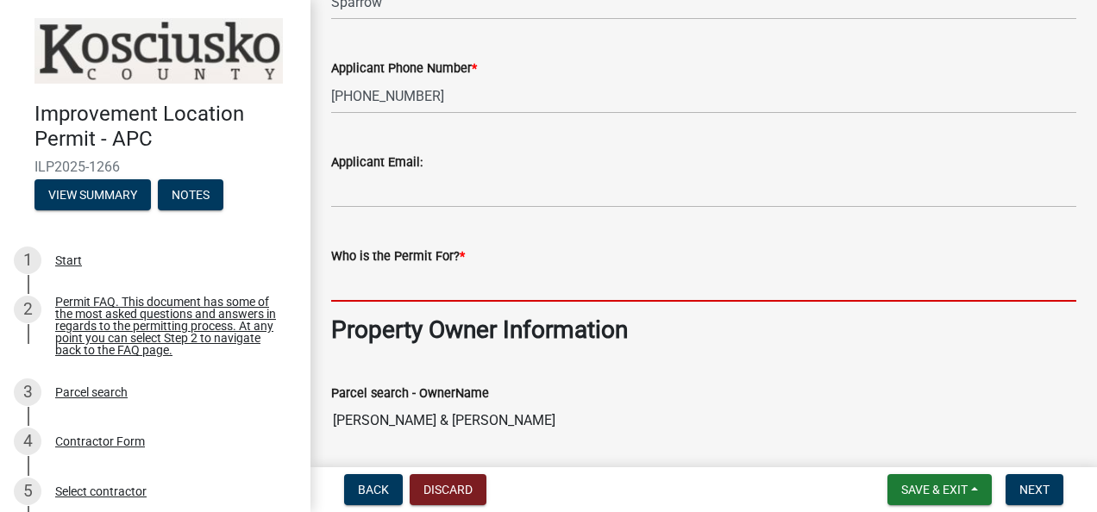
click at [408, 293] on input "Who is the Permit For? *" at bounding box center [703, 283] width 745 height 35
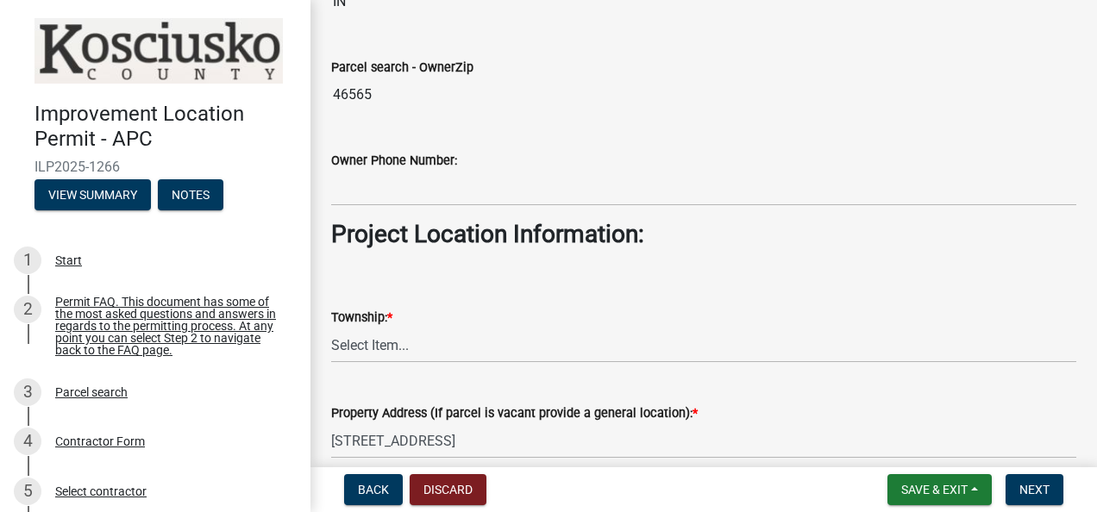
scroll to position [1069, 0]
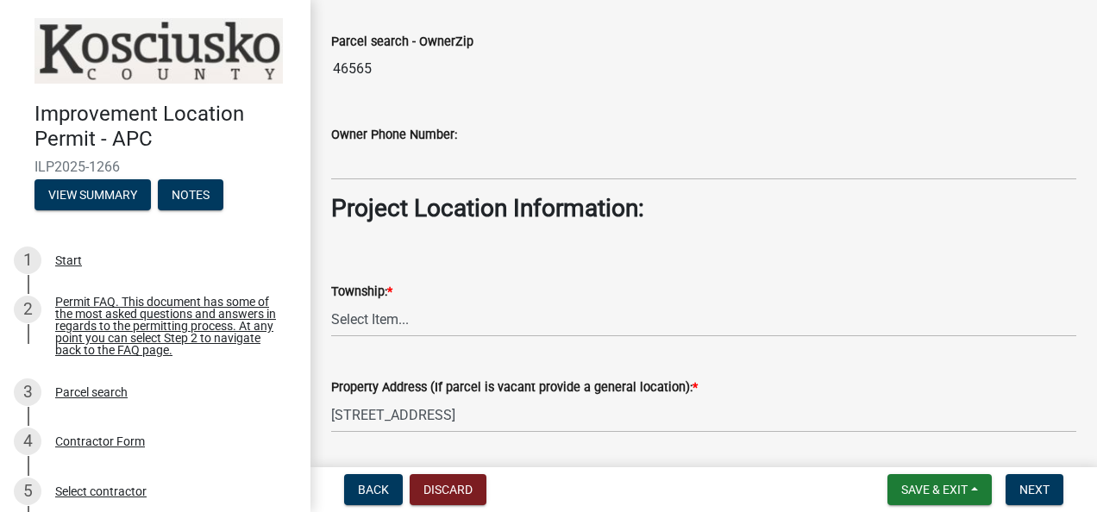
type input "[PERSON_NAME]"
click at [767, 316] on select "Select Item... [PERSON_NAME] - Elkhart Co Clay Etna [GEOGRAPHIC_DATA][PERSON_NA…" at bounding box center [703, 319] width 745 height 35
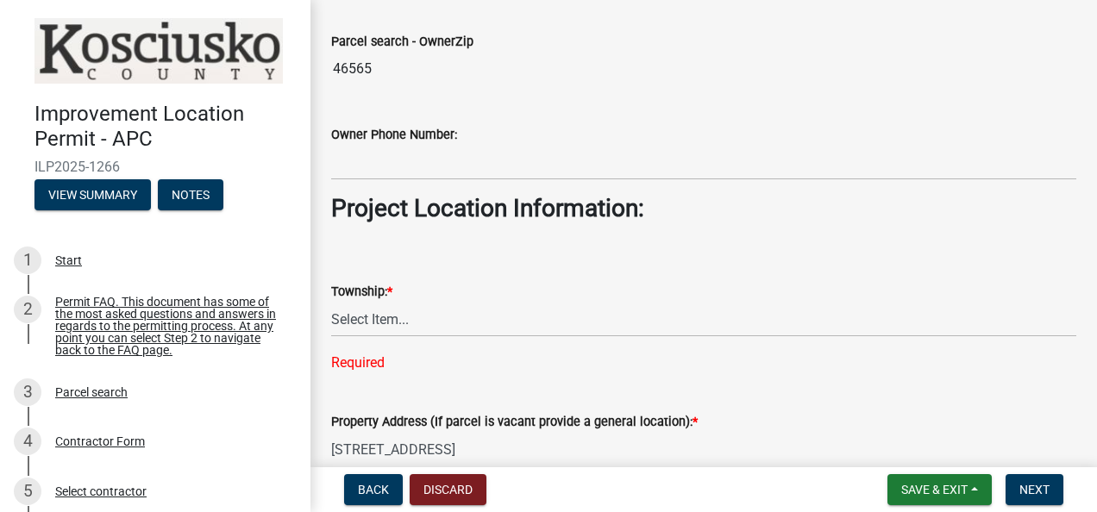
click at [805, 404] on div "Property Address (If parcel is vacant provide a general location): * [STREET_AD…" at bounding box center [703, 427] width 745 height 80
click at [467, 316] on select "Select Item... [PERSON_NAME] - Elkhart Co Clay Etna [GEOGRAPHIC_DATA][PERSON_NA…" at bounding box center [703, 319] width 745 height 35
click at [331, 302] on select "Select Item... [PERSON_NAME] - Elkhart Co Clay Etna [GEOGRAPHIC_DATA][PERSON_NA…" at bounding box center [703, 319] width 745 height 35
select select "57368d26-defc-477e-a8be-5a23ab554a17"
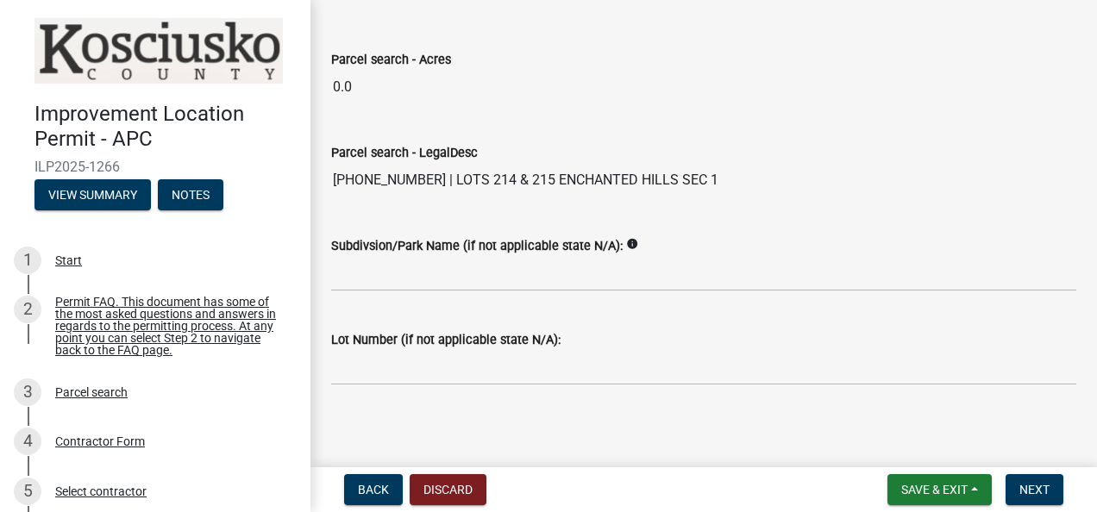
scroll to position [1585, 0]
click at [1047, 499] on button "Next" at bounding box center [1034, 489] width 58 height 31
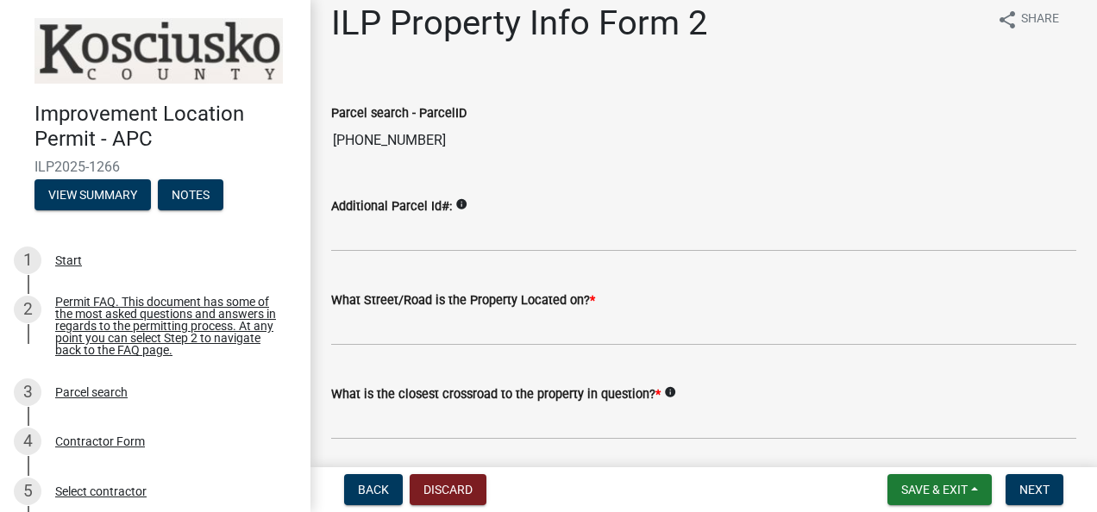
scroll to position [34, 0]
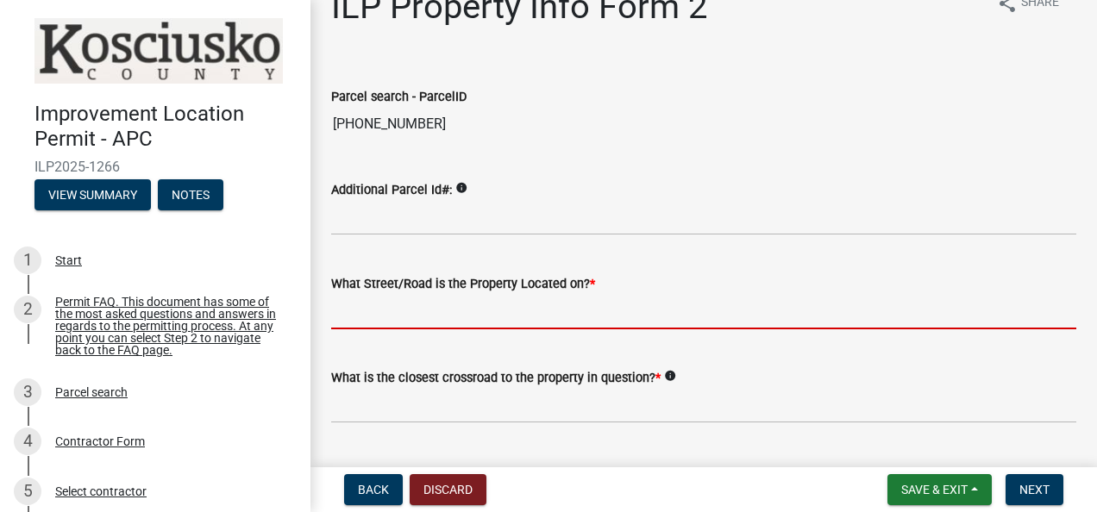
click at [597, 313] on input "What Street/Road is the Property Located on? *" at bounding box center [703, 311] width 745 height 35
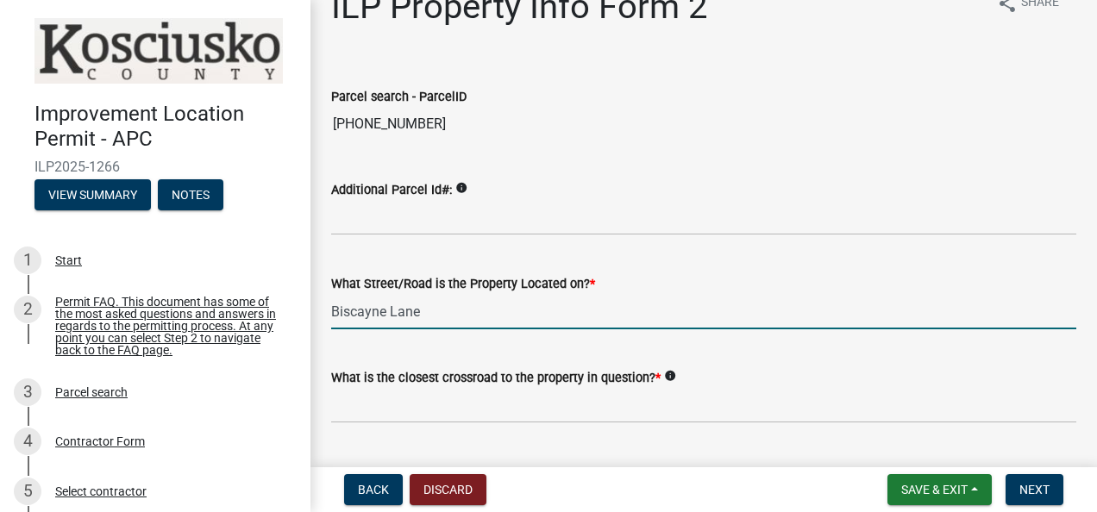
type input "Biscayne Lane"
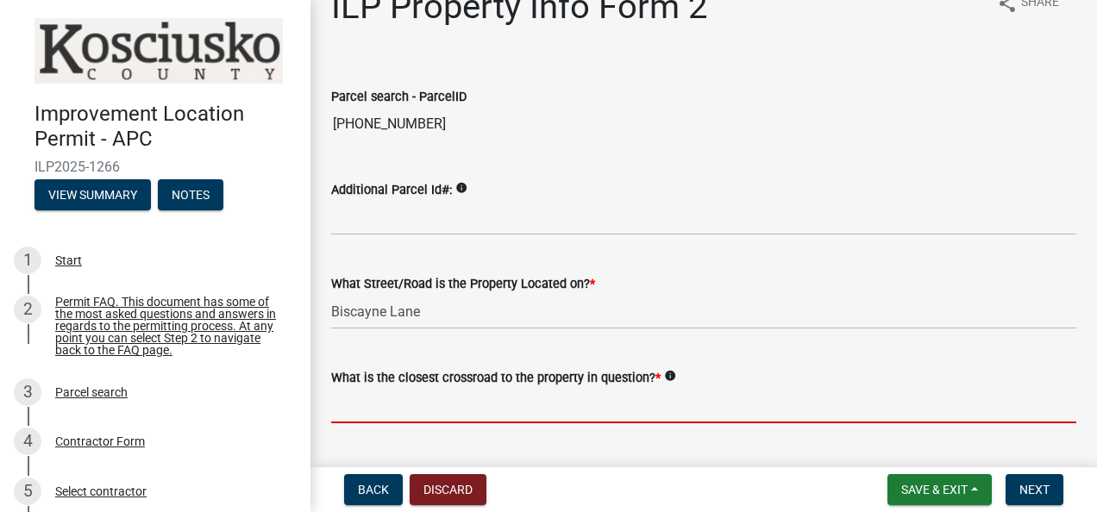
click at [562, 407] on input "What is the closest crossroad to the property in question? *" at bounding box center [703, 405] width 745 height 35
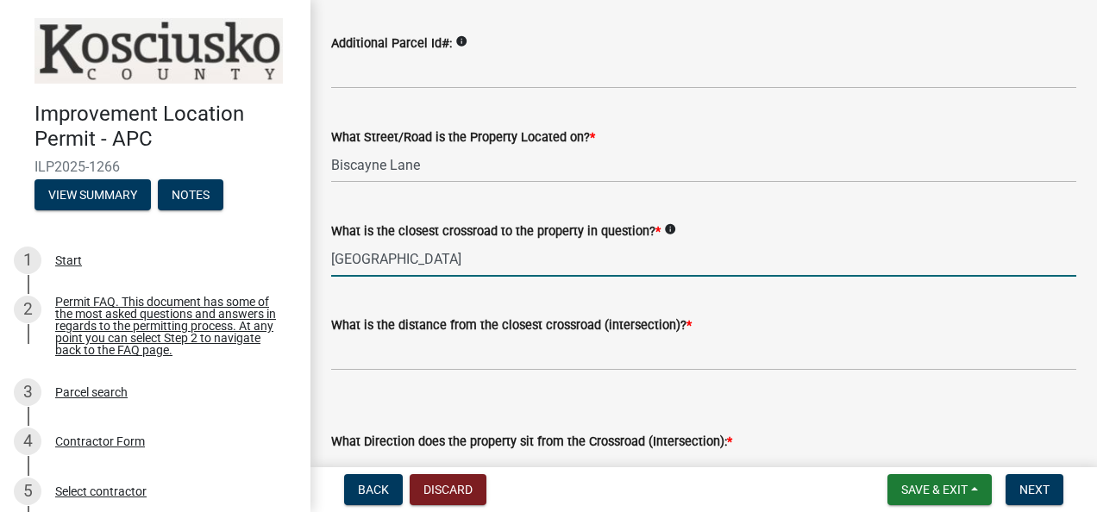
scroll to position [207, 0]
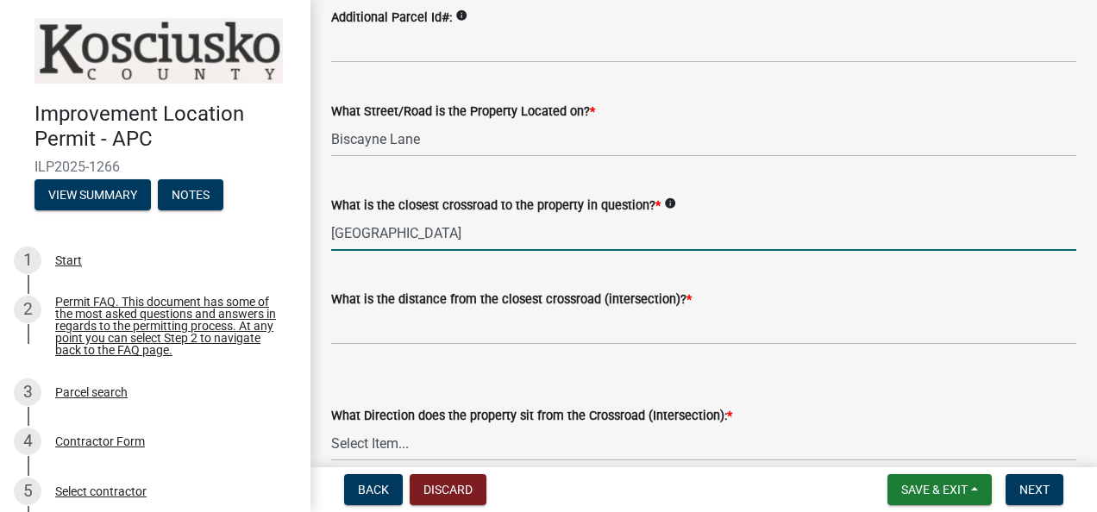
type input "[GEOGRAPHIC_DATA]"
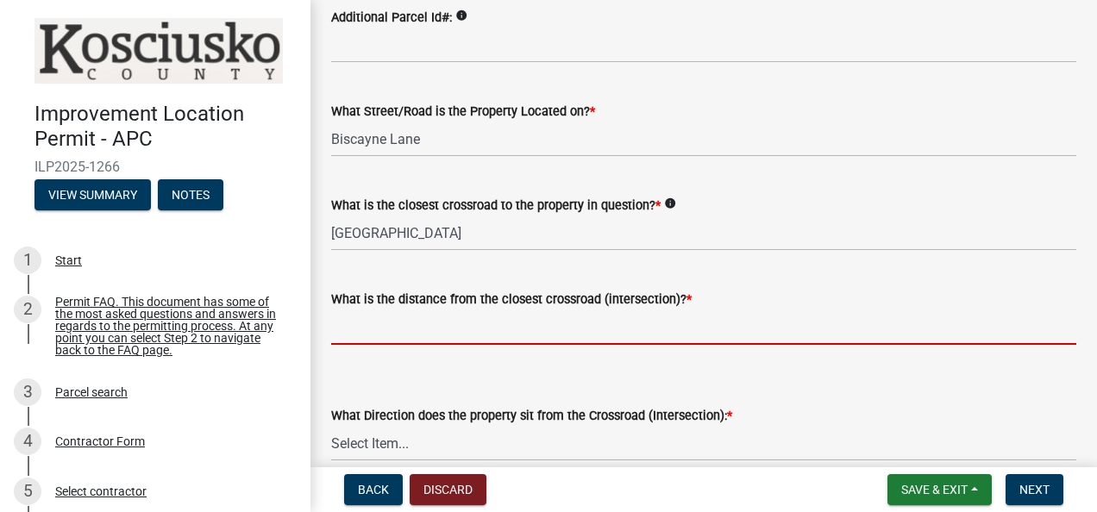
click at [671, 338] on input "text" at bounding box center [703, 327] width 745 height 35
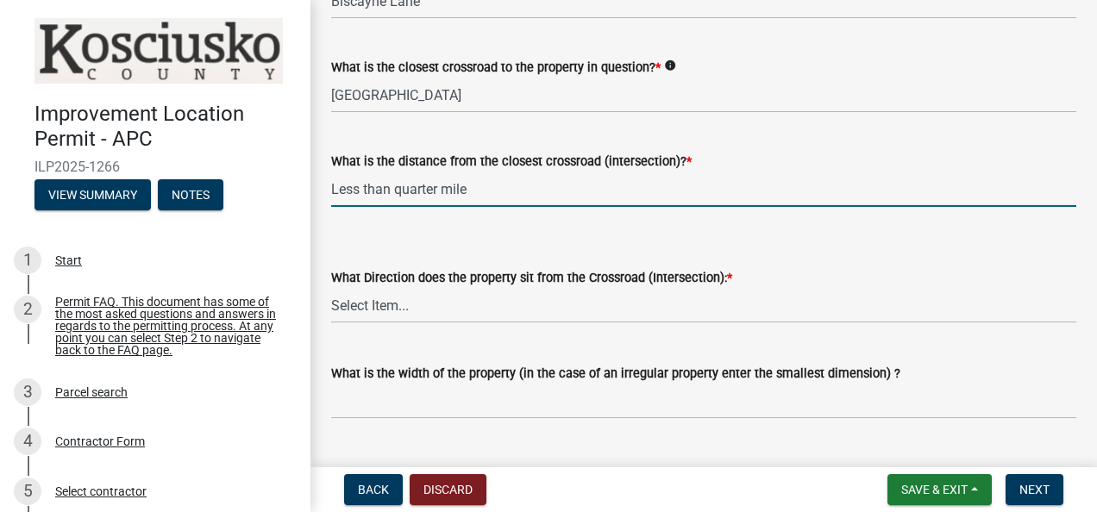
scroll to position [379, 0]
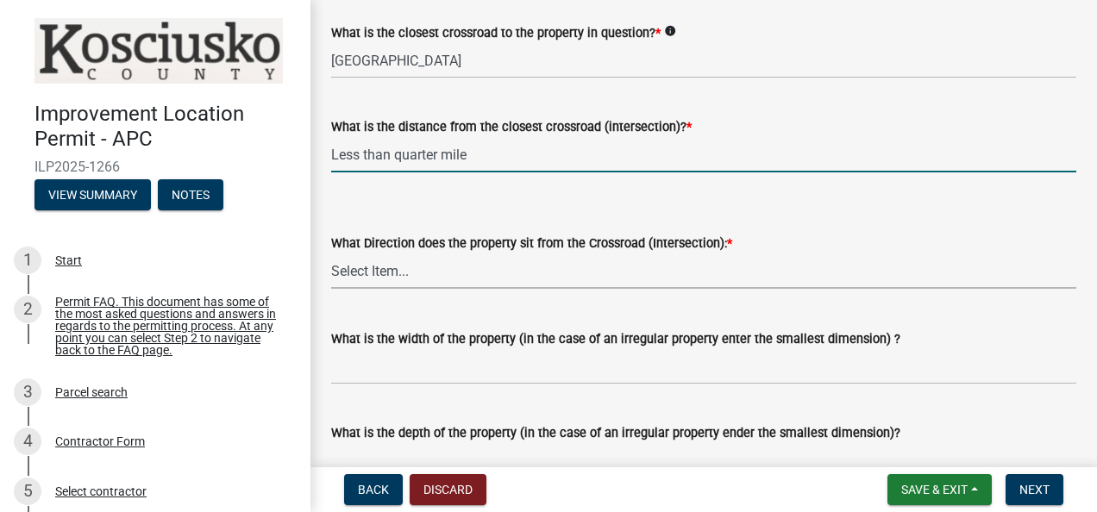
type input "0"
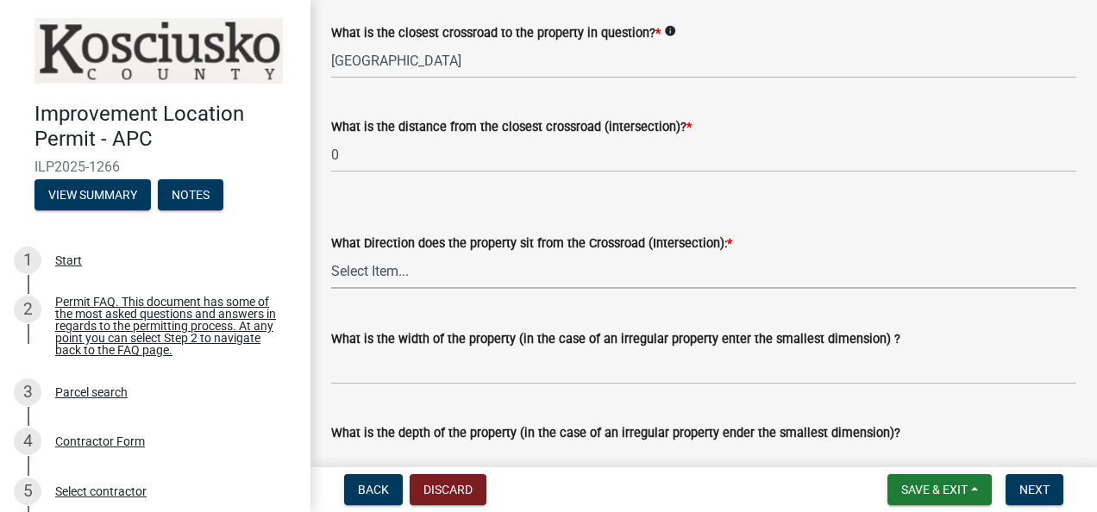
click at [788, 274] on select "Select Item... N NE NW S SE SW E W" at bounding box center [703, 271] width 745 height 35
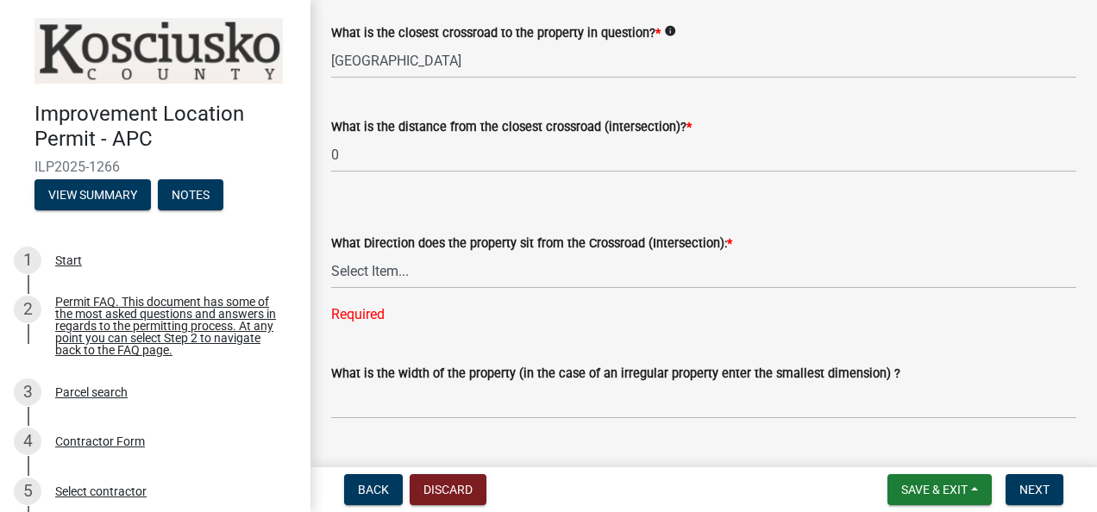
click at [1005, 216] on form "What Direction does the property sit from the Crossroad (Intersection): * Selec…" at bounding box center [703, 250] width 745 height 77
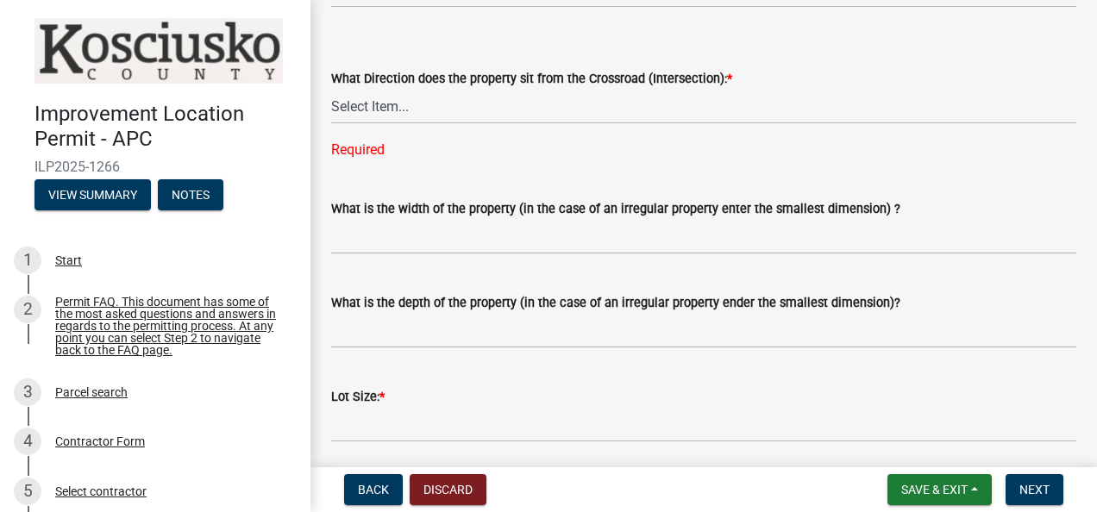
scroll to position [552, 0]
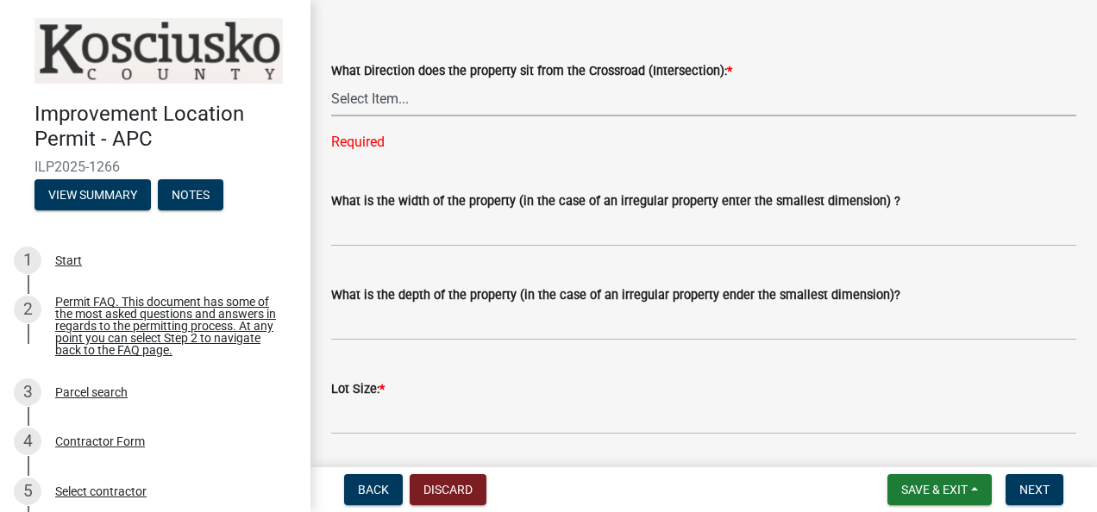
click at [417, 92] on select "Select Item... N NE NW S SE SW E W" at bounding box center [703, 98] width 745 height 35
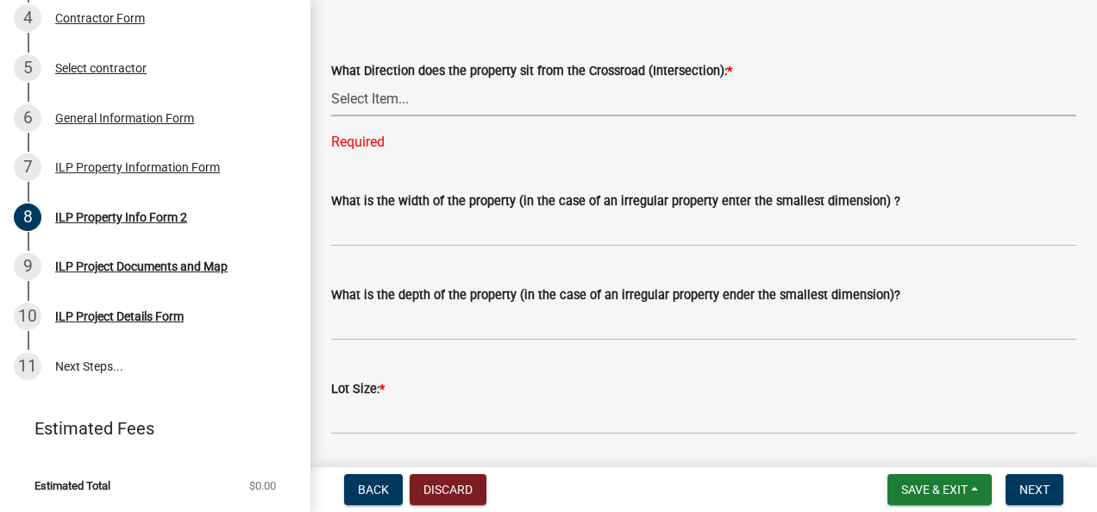
scroll to position [432, 0]
click at [410, 96] on select "Select Item... N NE NW S SE SW E W" at bounding box center [703, 98] width 745 height 35
click at [331, 81] on select "Select Item... N NE NW S SE SW E W" at bounding box center [703, 98] width 745 height 35
select select "95f26f45-efe7-401f-8852-73e4aff19d8b"
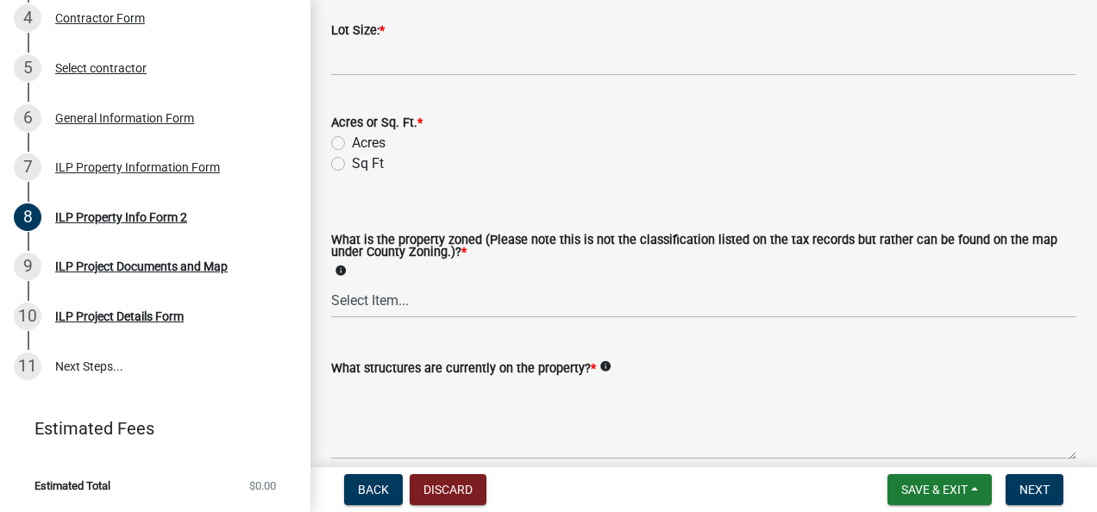
scroll to position [897, 0]
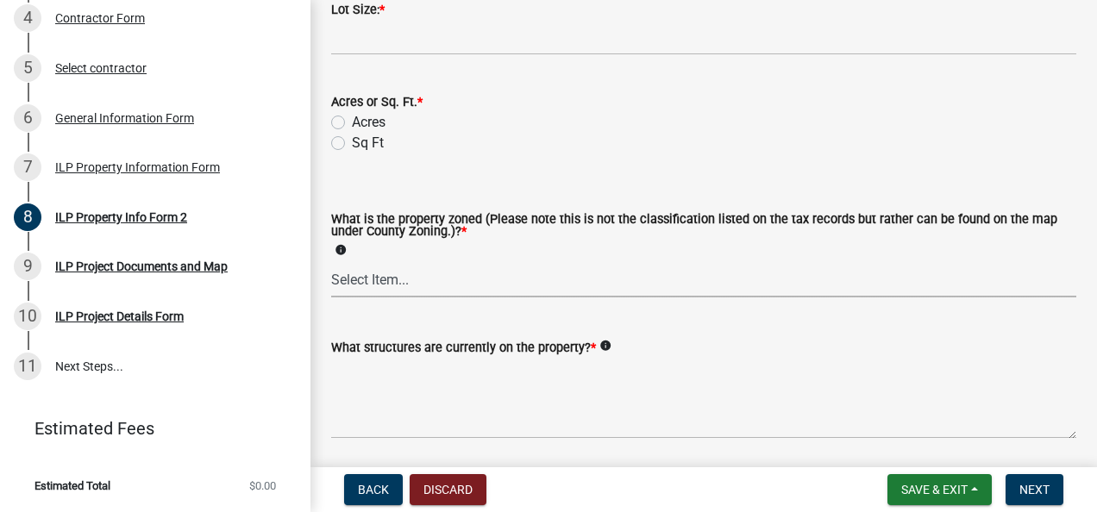
click at [813, 284] on select "Select Item... Agricultural Agricultural 2 Commercial Environmental Industrial …" at bounding box center [703, 279] width 745 height 35
click at [331, 262] on select "Select Item... Agricultural Agricultural 2 Commercial Environmental Industrial …" at bounding box center [703, 279] width 745 height 35
select select "1146270b-2111-4e23-bf7f-74ce85cf7041"
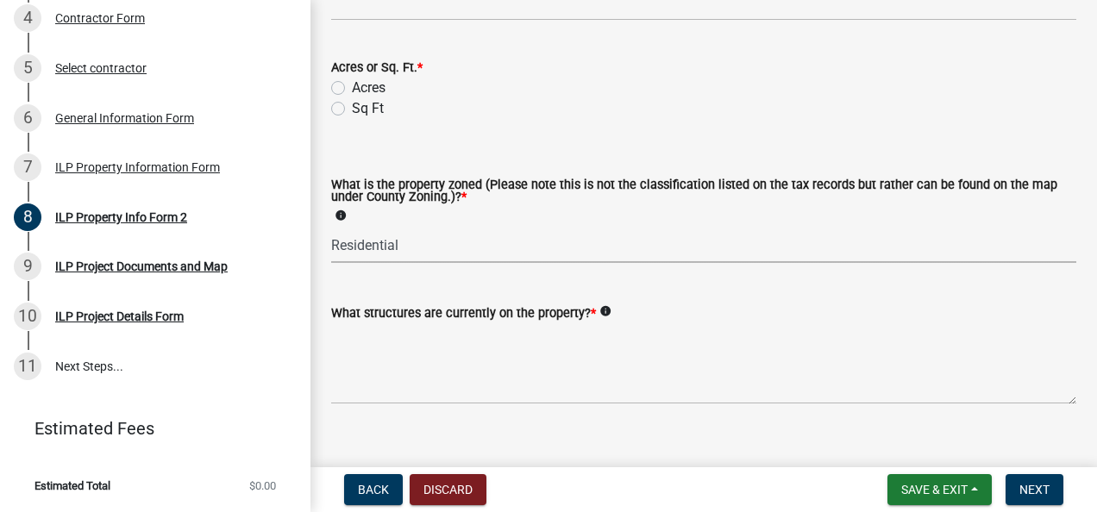
scroll to position [956, 0]
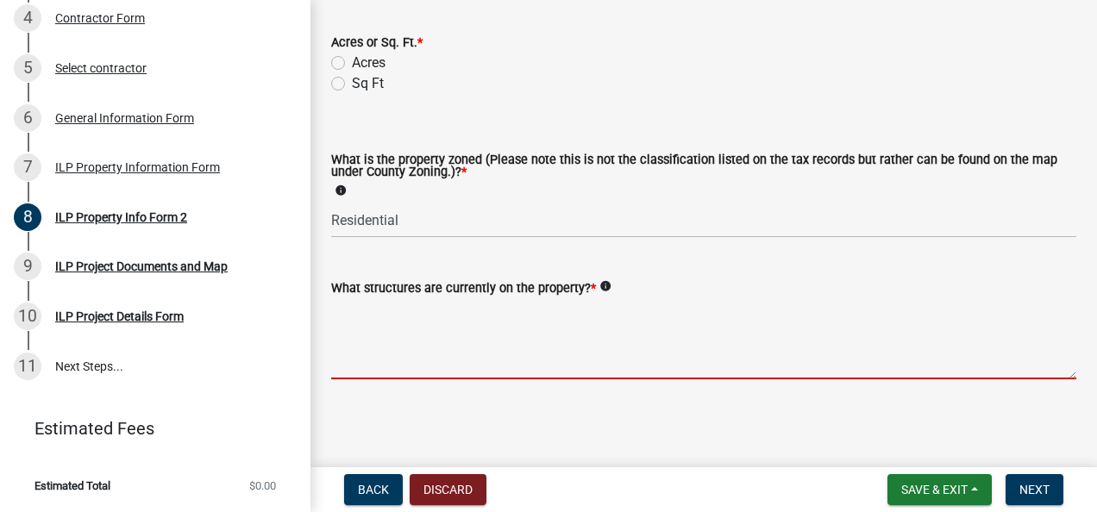
click at [943, 369] on textarea "What structures are currently on the property? *" at bounding box center [703, 338] width 745 height 81
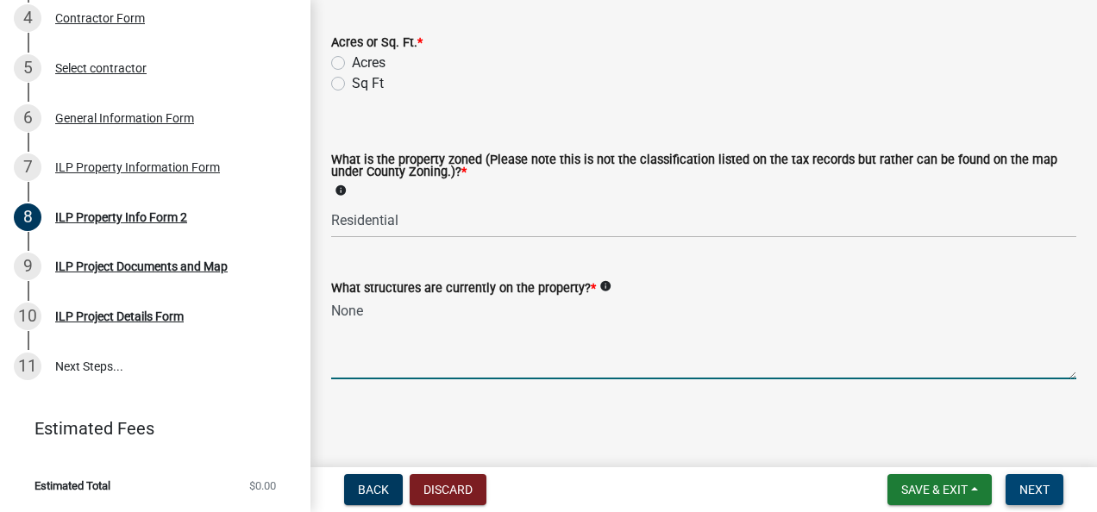
type textarea "None"
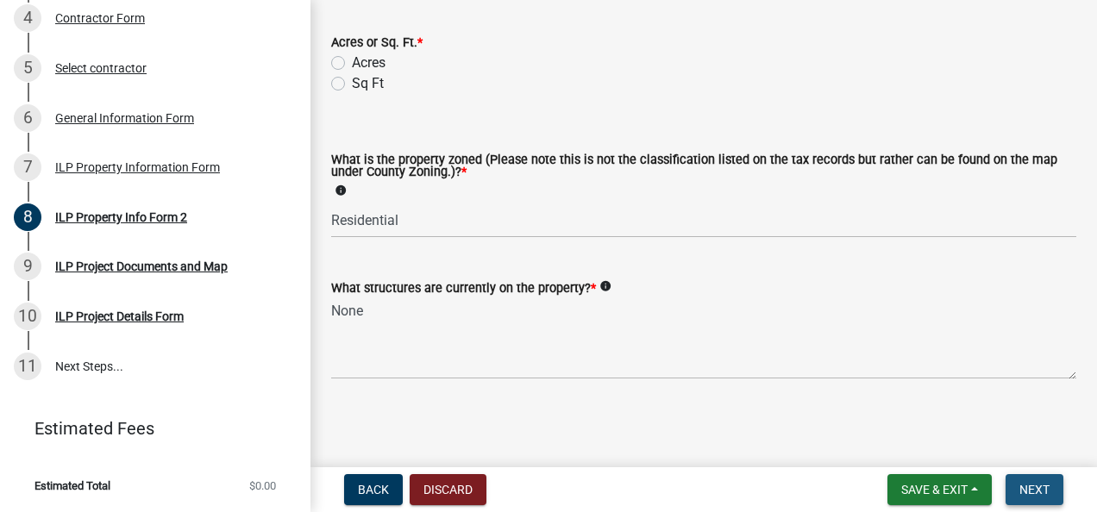
click at [1029, 492] on span "Next" at bounding box center [1034, 490] width 30 height 14
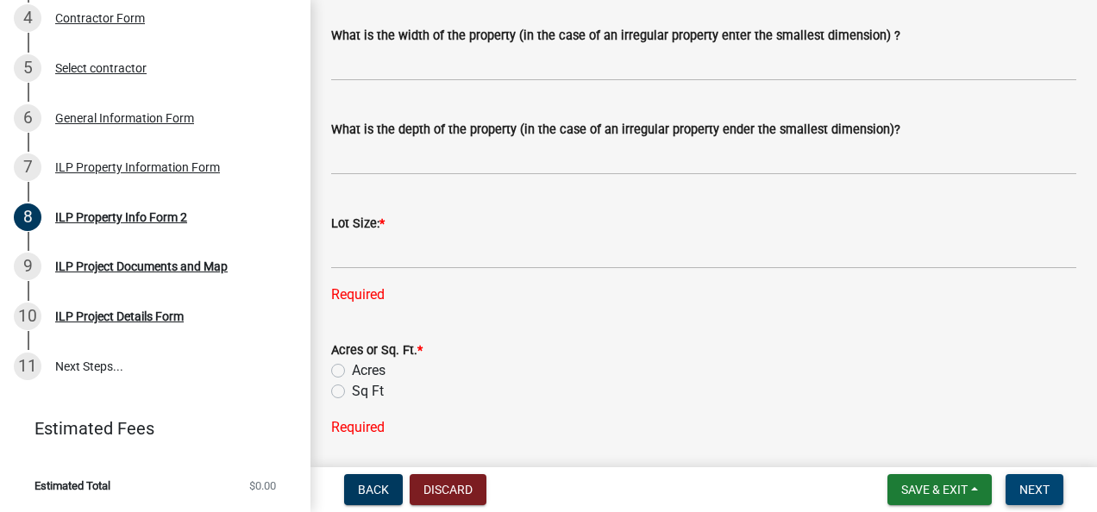
scroll to position [686, 0]
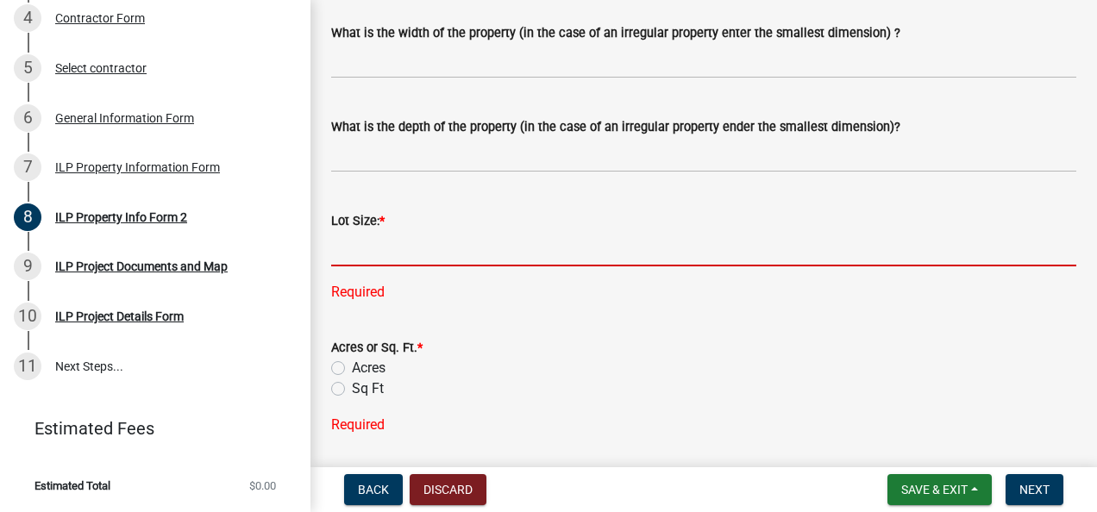
click at [406, 254] on input "text" at bounding box center [703, 248] width 745 height 35
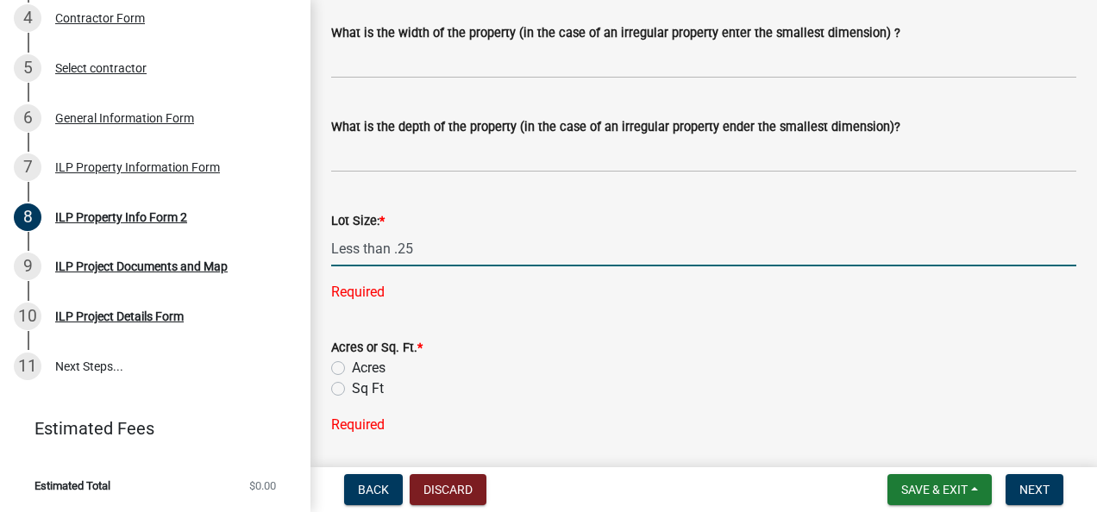
type input "0.25"
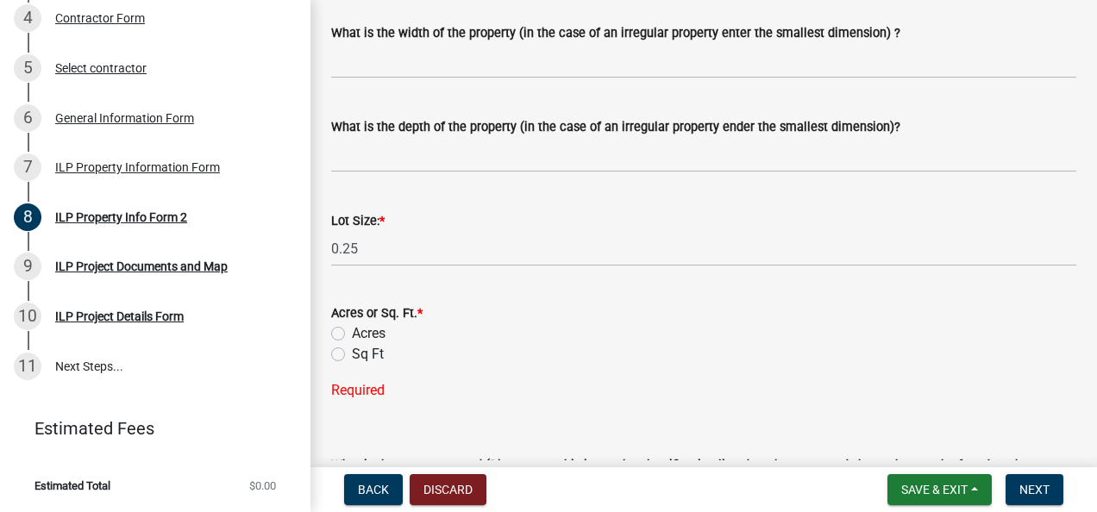
click at [339, 366] on div "Acres or Sq. Ft. * Acres Sq Ft Required" at bounding box center [703, 341] width 745 height 119
click at [352, 336] on label "Acres" at bounding box center [369, 333] width 34 height 21
click at [352, 335] on input "Acres" at bounding box center [357, 328] width 11 height 11
radio input "true"
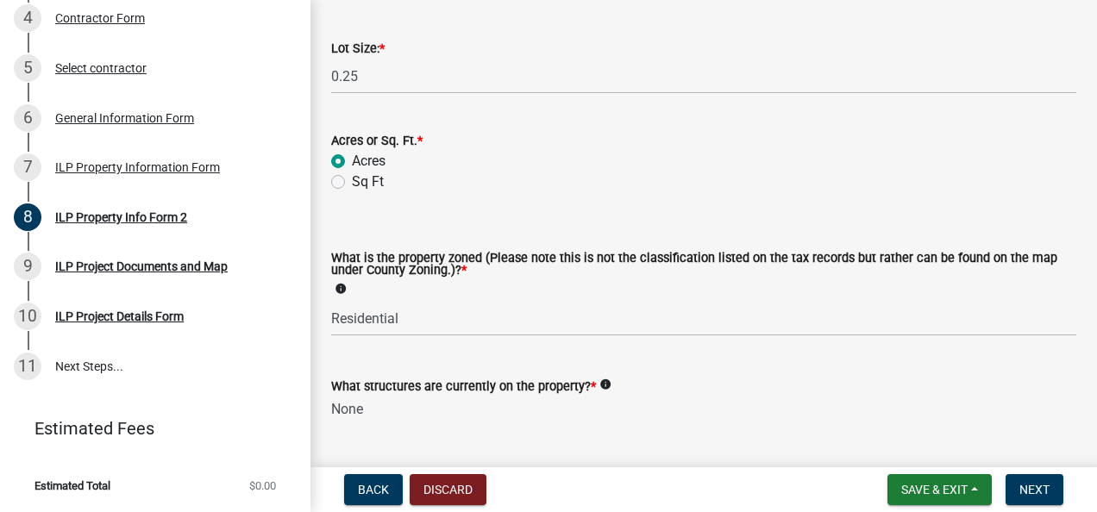
scroll to position [956, 0]
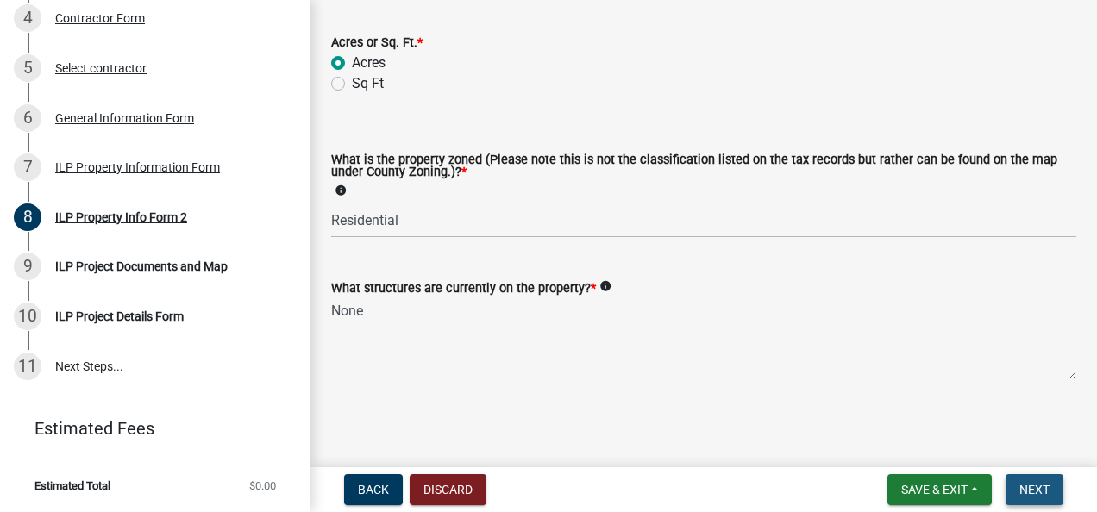
click at [1040, 493] on span "Next" at bounding box center [1034, 490] width 30 height 14
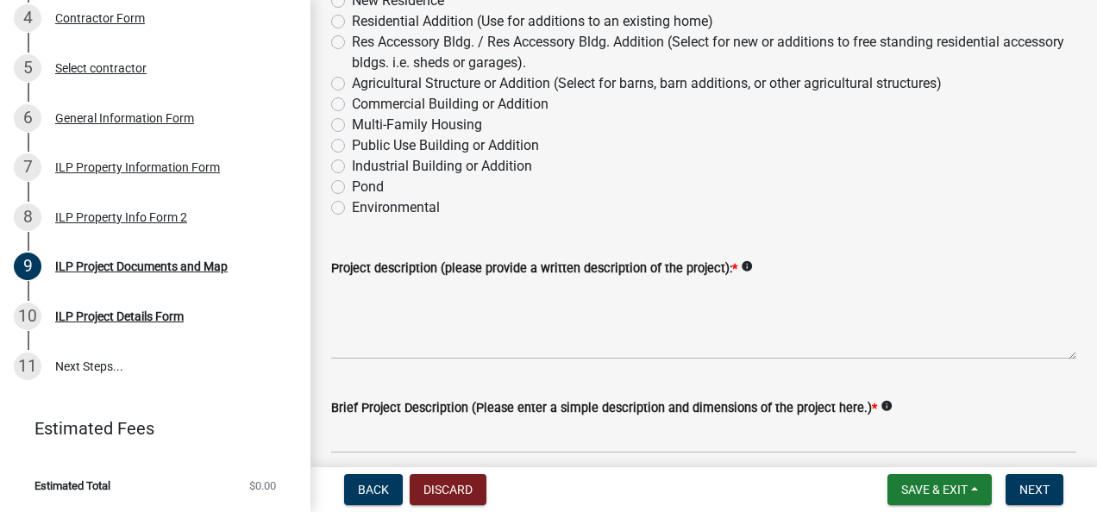
scroll to position [241, 0]
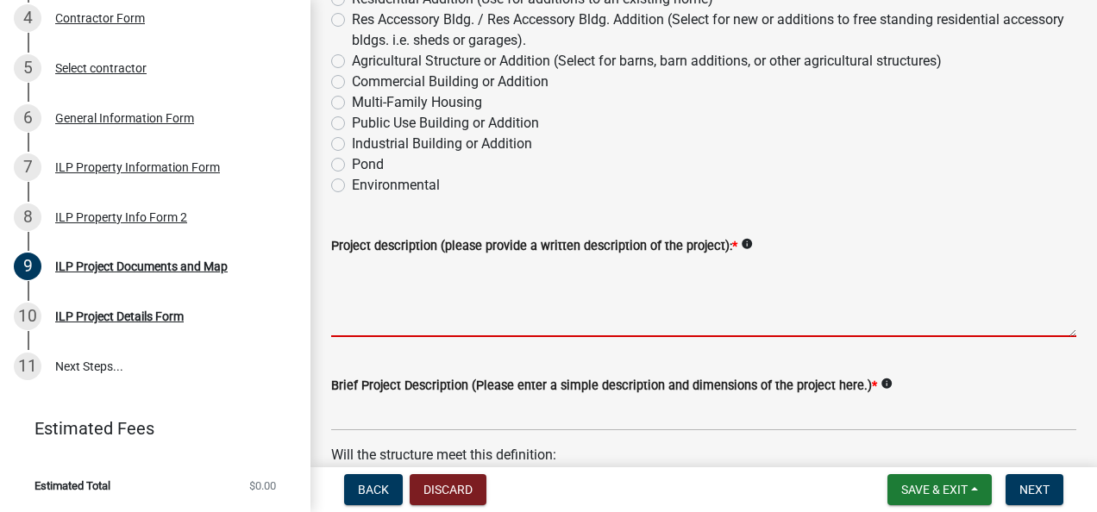
click at [802, 312] on textarea "Project description (please provide a written description of the project): *" at bounding box center [703, 296] width 745 height 81
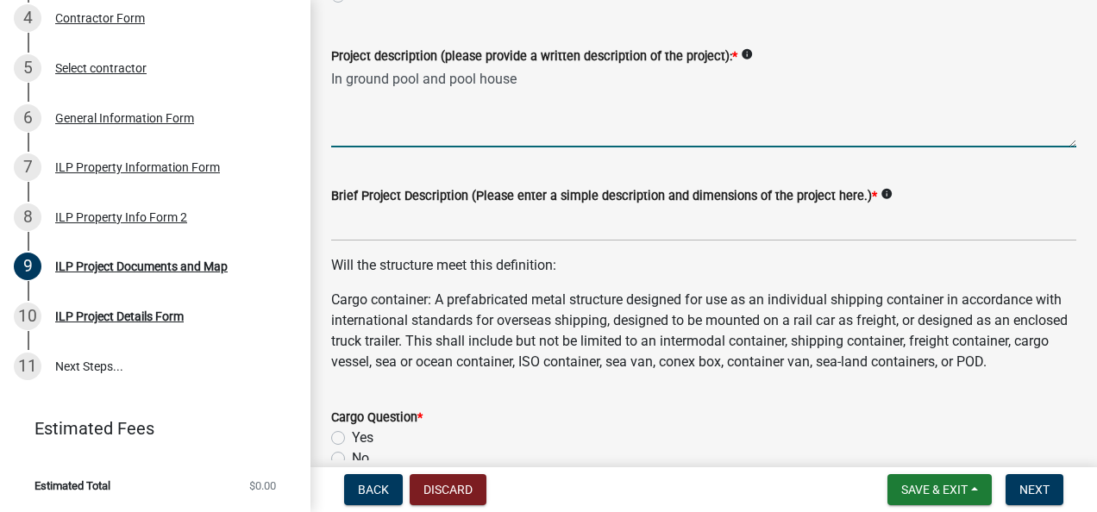
scroll to position [448, 0]
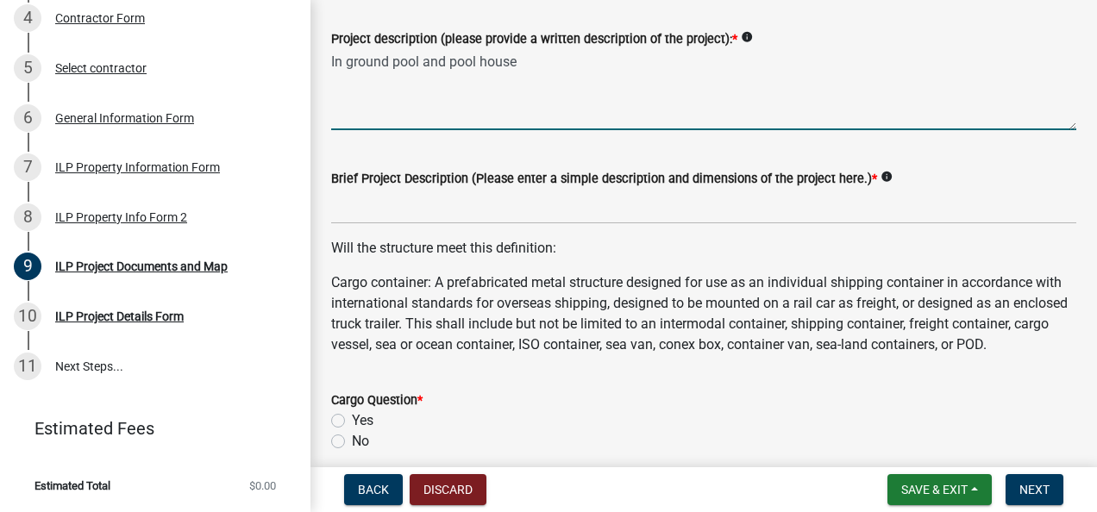
type textarea "In ground pool and pool house"
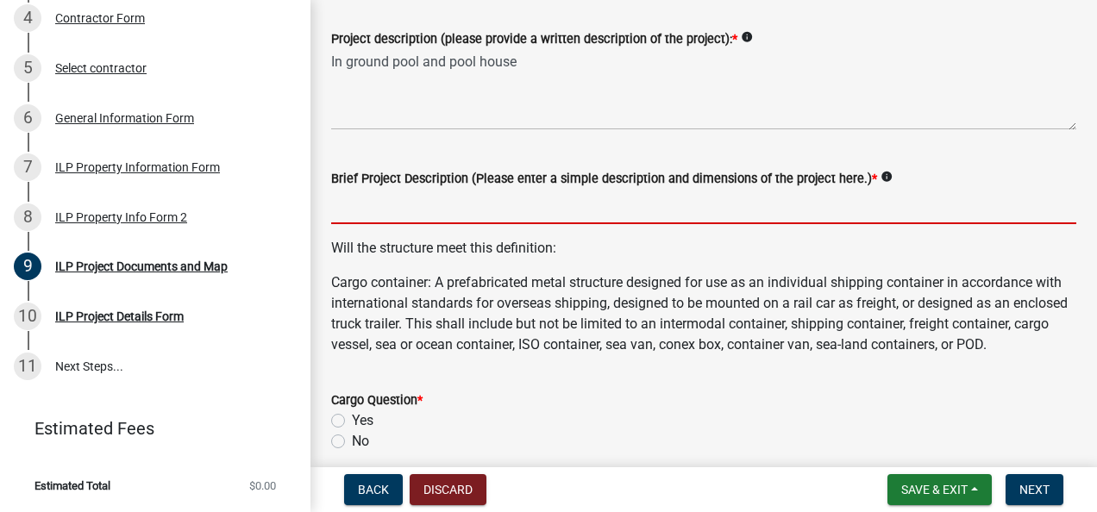
click at [702, 213] on input "Brief Project Description (Please enter a simple description and dimensions of …" at bounding box center [703, 206] width 745 height 35
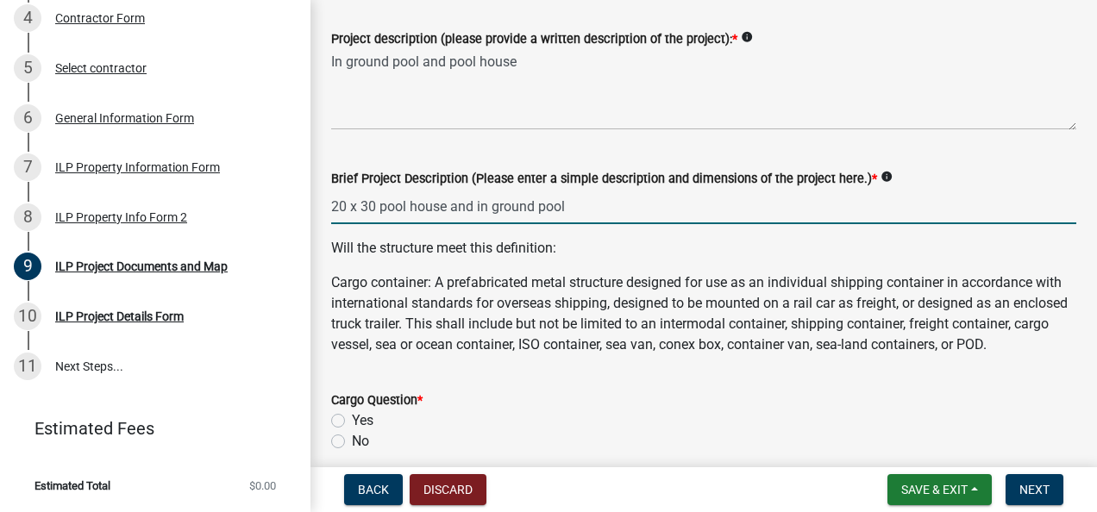
click at [474, 205] on input "20 x 30 pool house and in ground pool" at bounding box center [703, 206] width 745 height 35
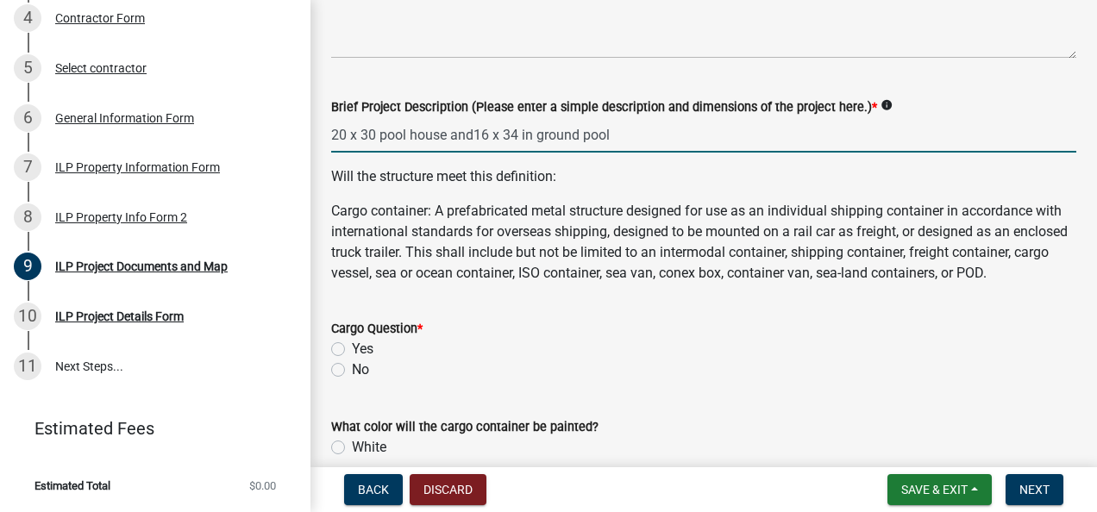
scroll to position [552, 0]
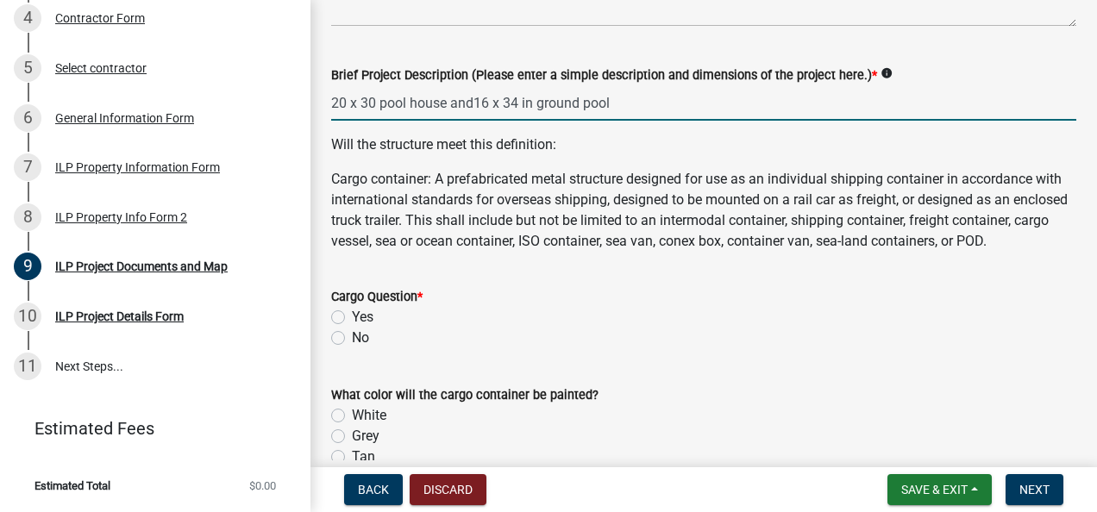
type input "20 x 30 pool house and16 x 34 in ground pool"
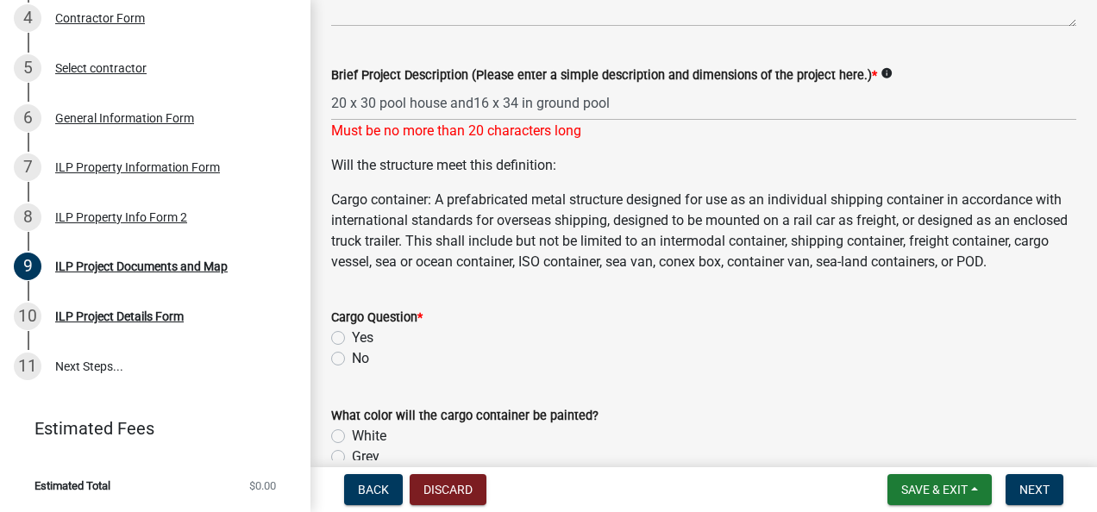
click at [342, 360] on div "Cargo Question * Yes No" at bounding box center [703, 338] width 745 height 62
click at [352, 369] on label "No" at bounding box center [360, 358] width 17 height 21
click at [352, 360] on input "No" at bounding box center [357, 353] width 11 height 11
radio input "true"
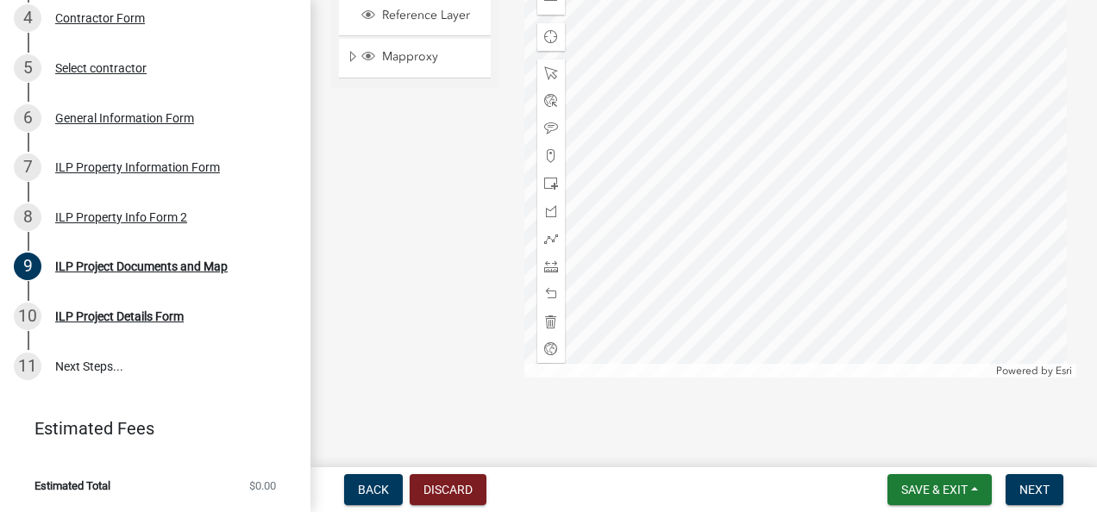
scroll to position [2153, 0]
click at [964, 487] on span "Save & Exit" at bounding box center [934, 490] width 66 height 14
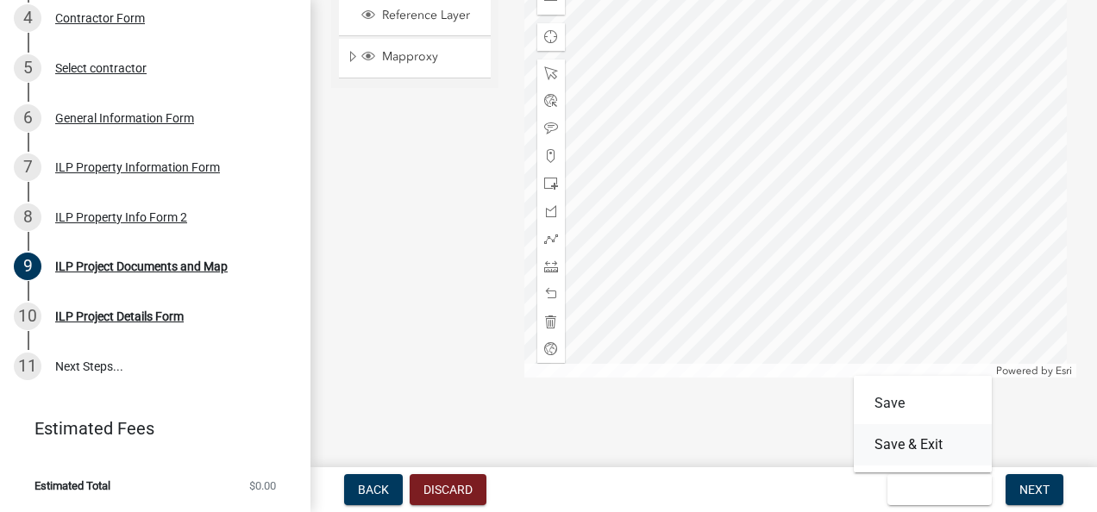
click at [909, 451] on button "Save & Exit" at bounding box center [923, 444] width 138 height 41
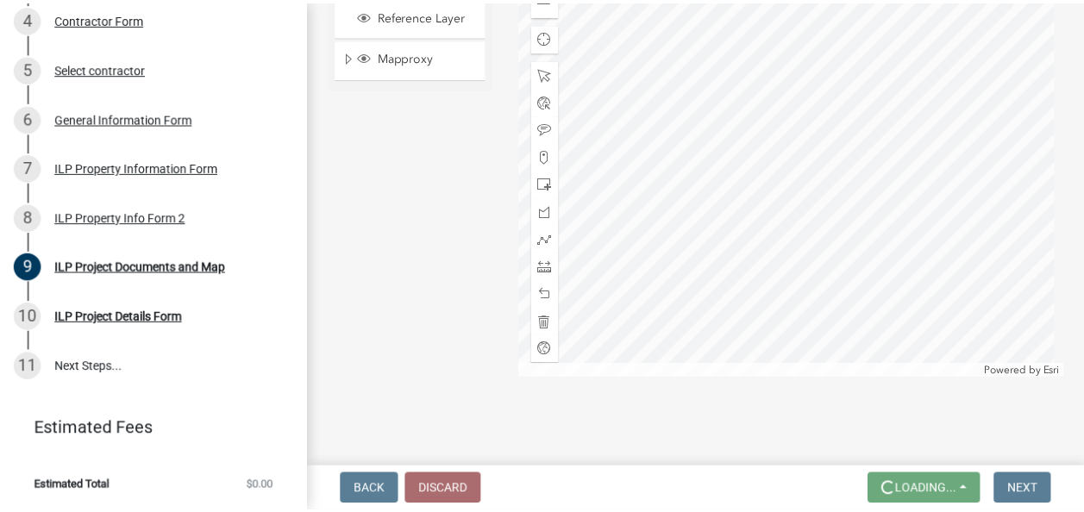
scroll to position [0, 0]
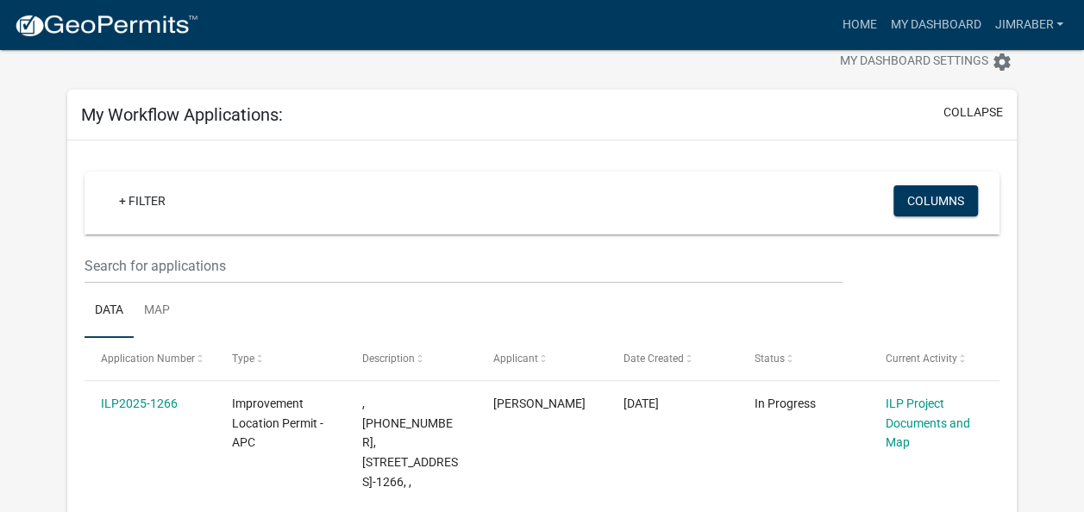
scroll to position [54, 0]
